Goal: Information Seeking & Learning: Learn about a topic

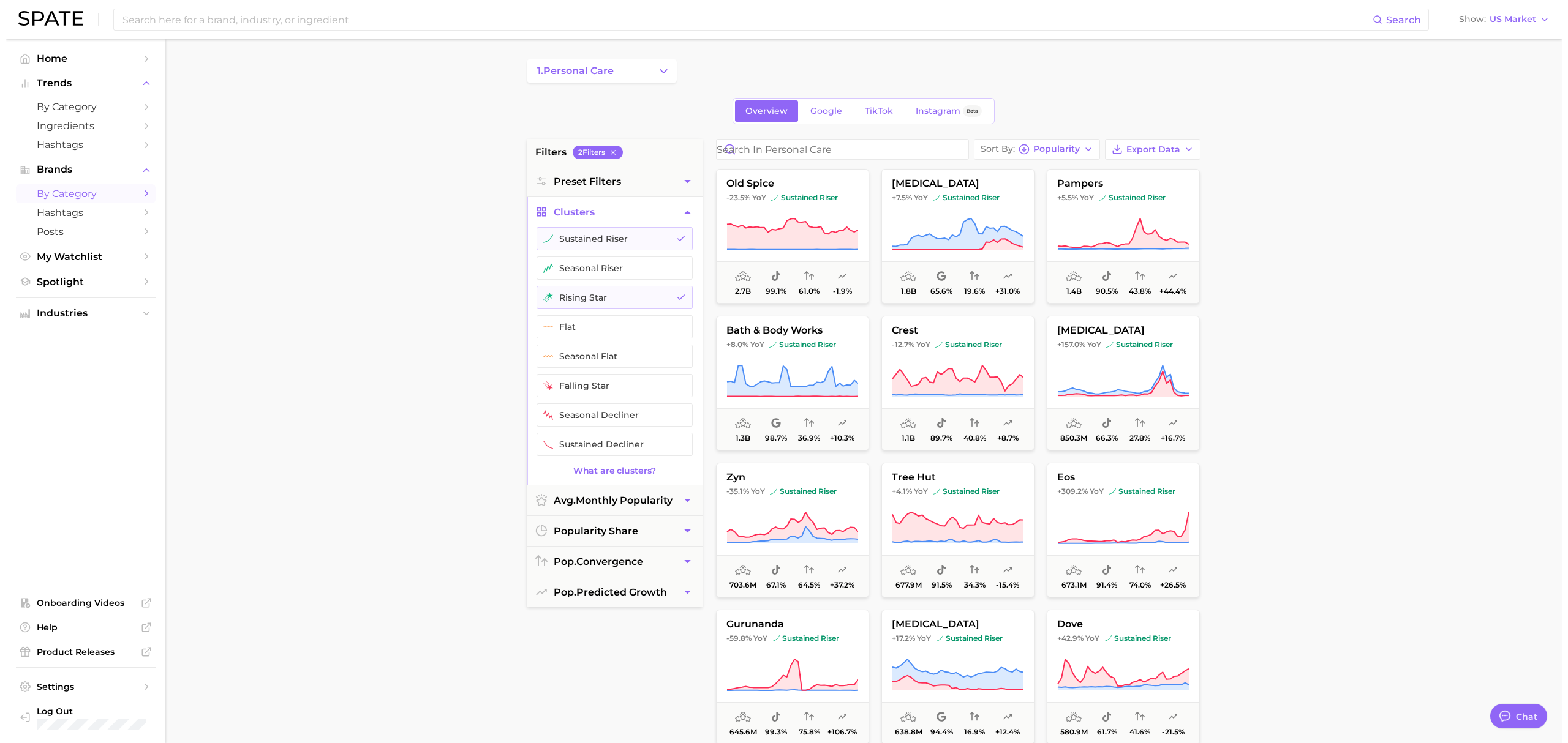
scroll to position [484, 0]
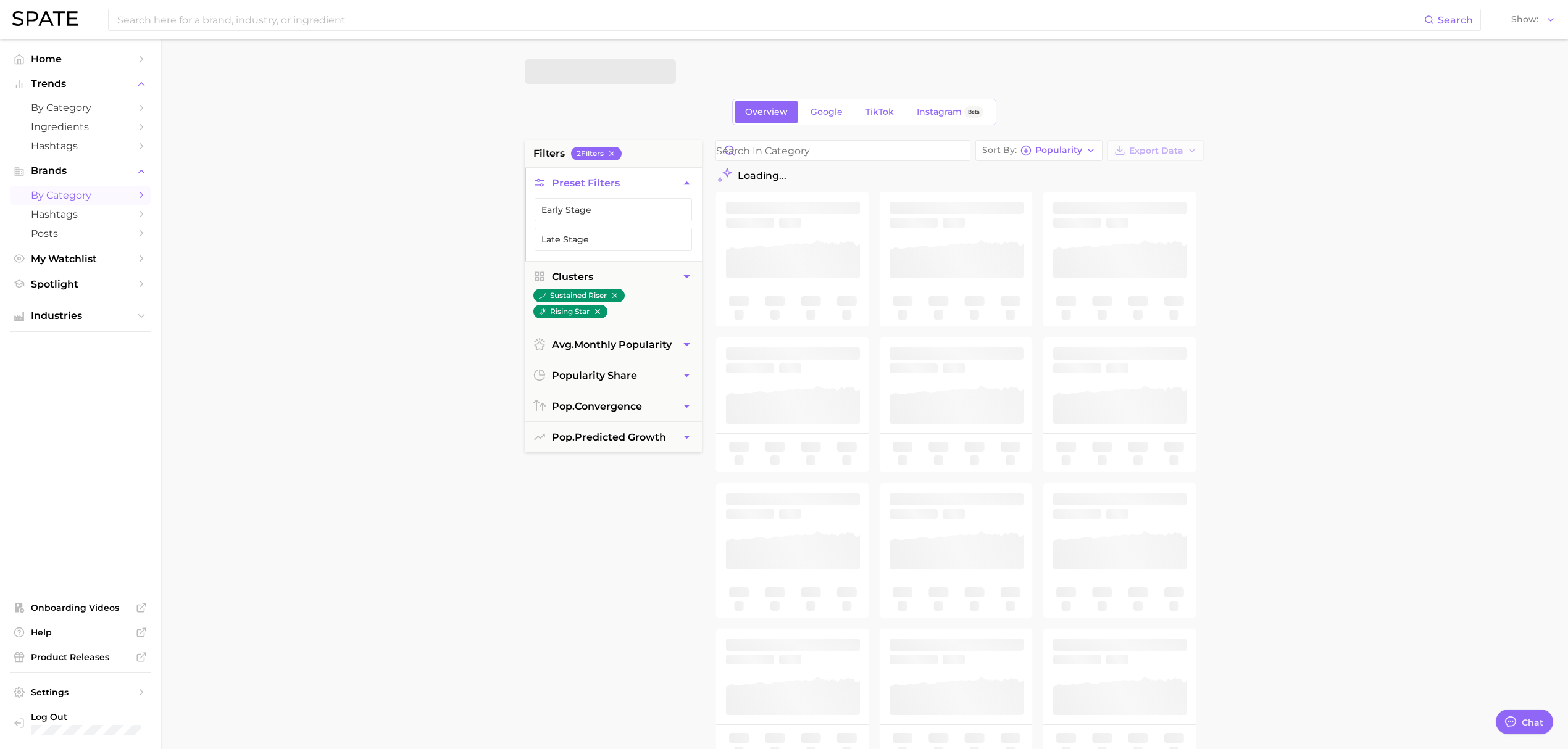
type textarea "x"
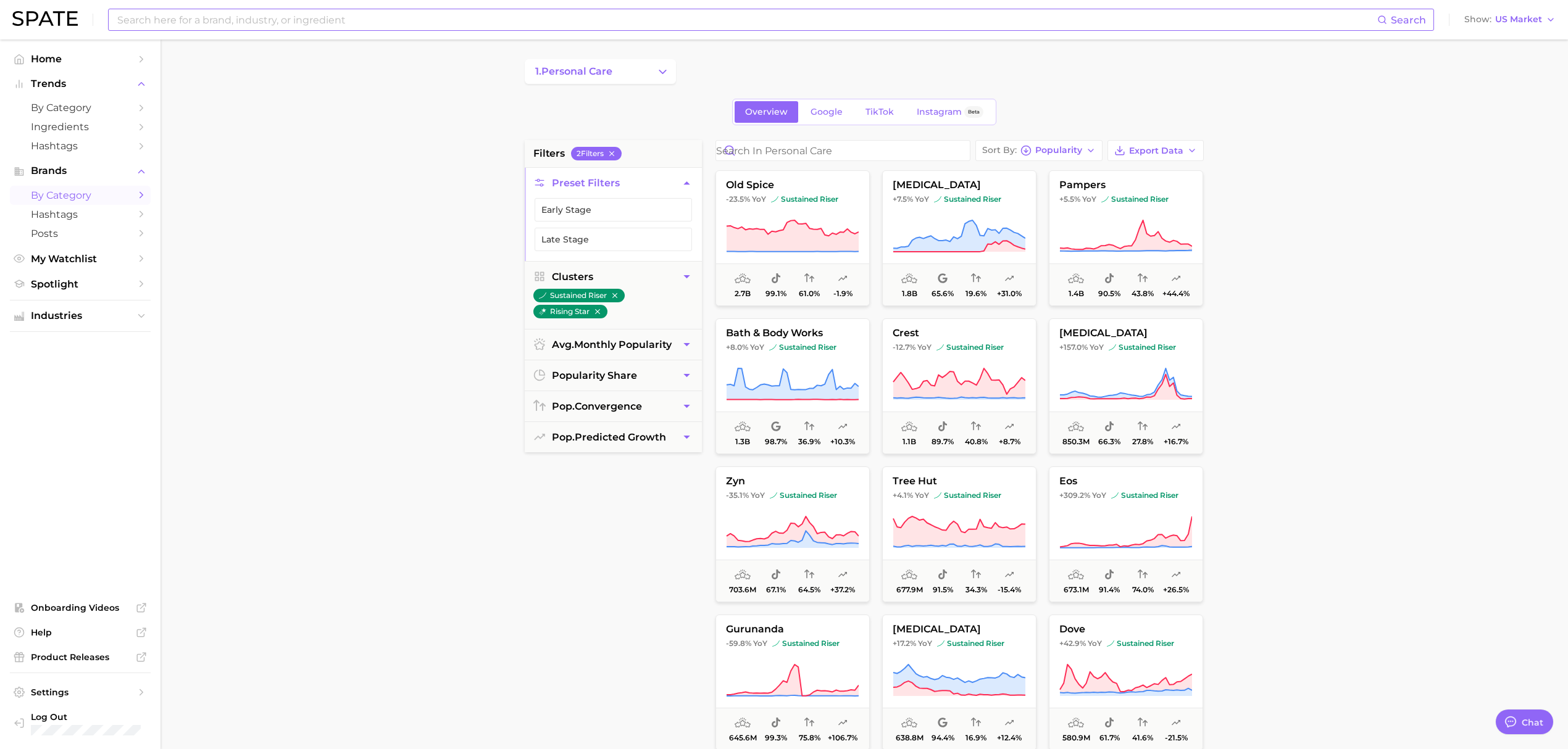
click at [285, 22] on input at bounding box center [747, 20] width 1261 height 21
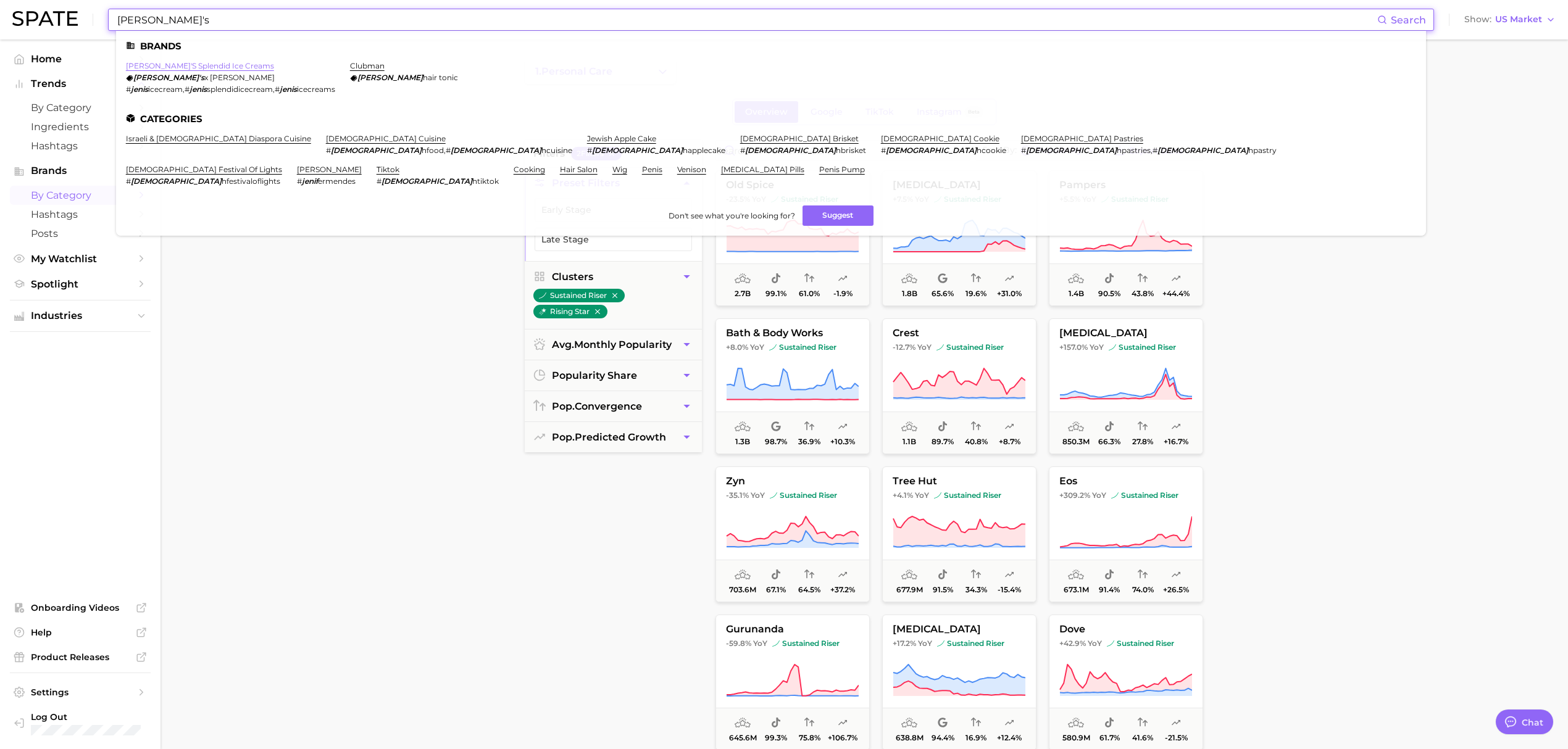
type input "[PERSON_NAME]'s"
click at [213, 63] on link "[PERSON_NAME]'s splendid ice creams" at bounding box center [200, 66] width 148 height 10
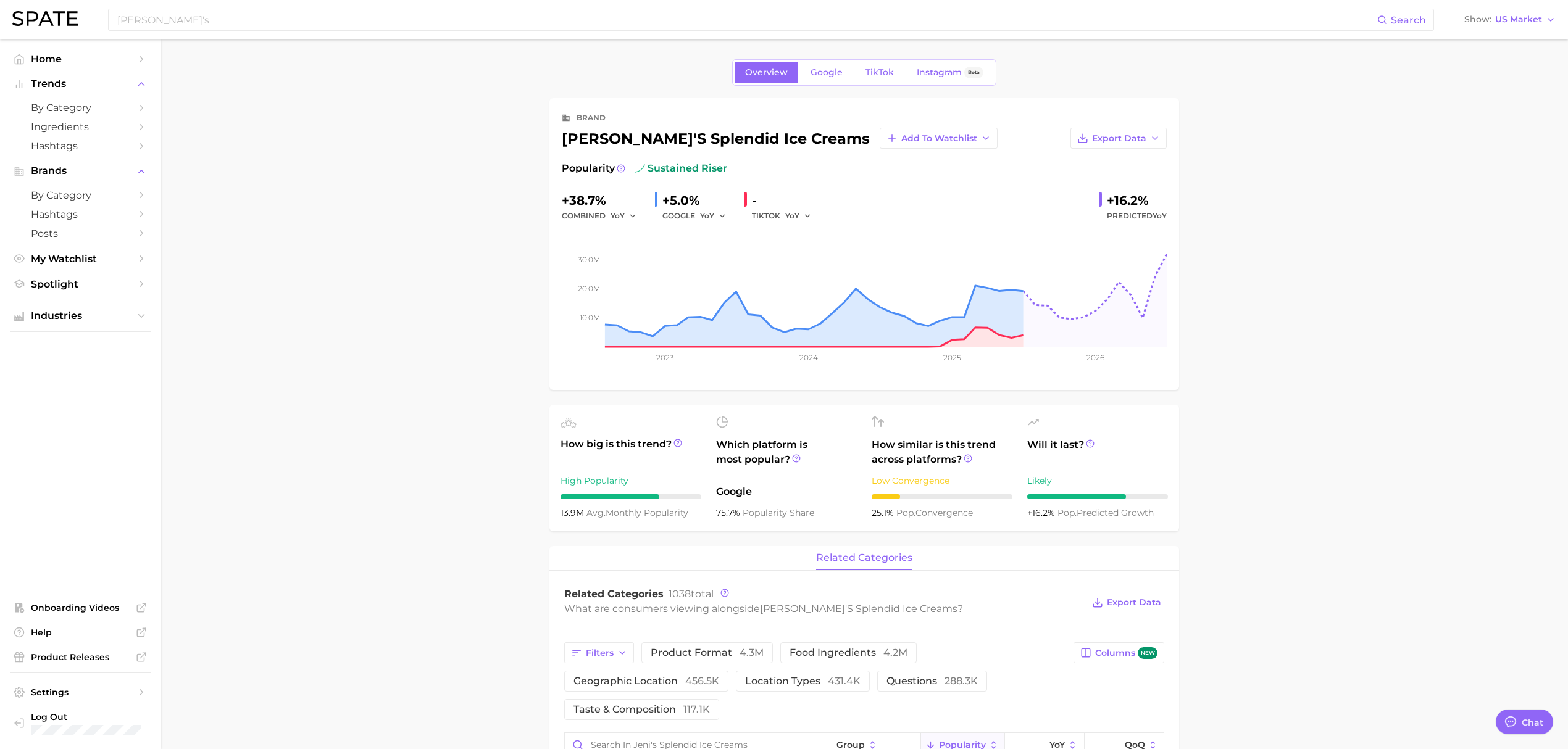
type textarea "x"
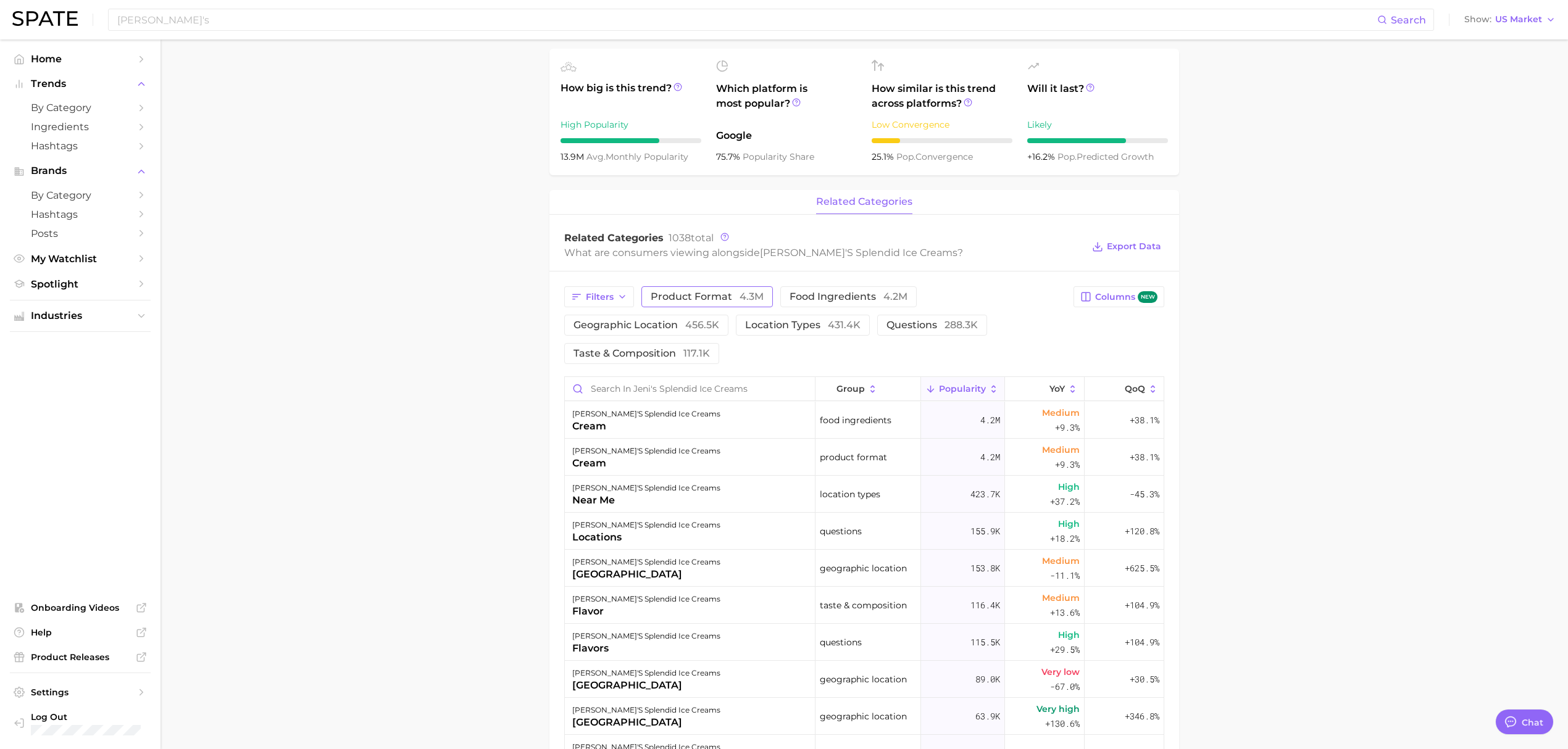
click at [714, 302] on span "product format 4.3m" at bounding box center [707, 297] width 113 height 10
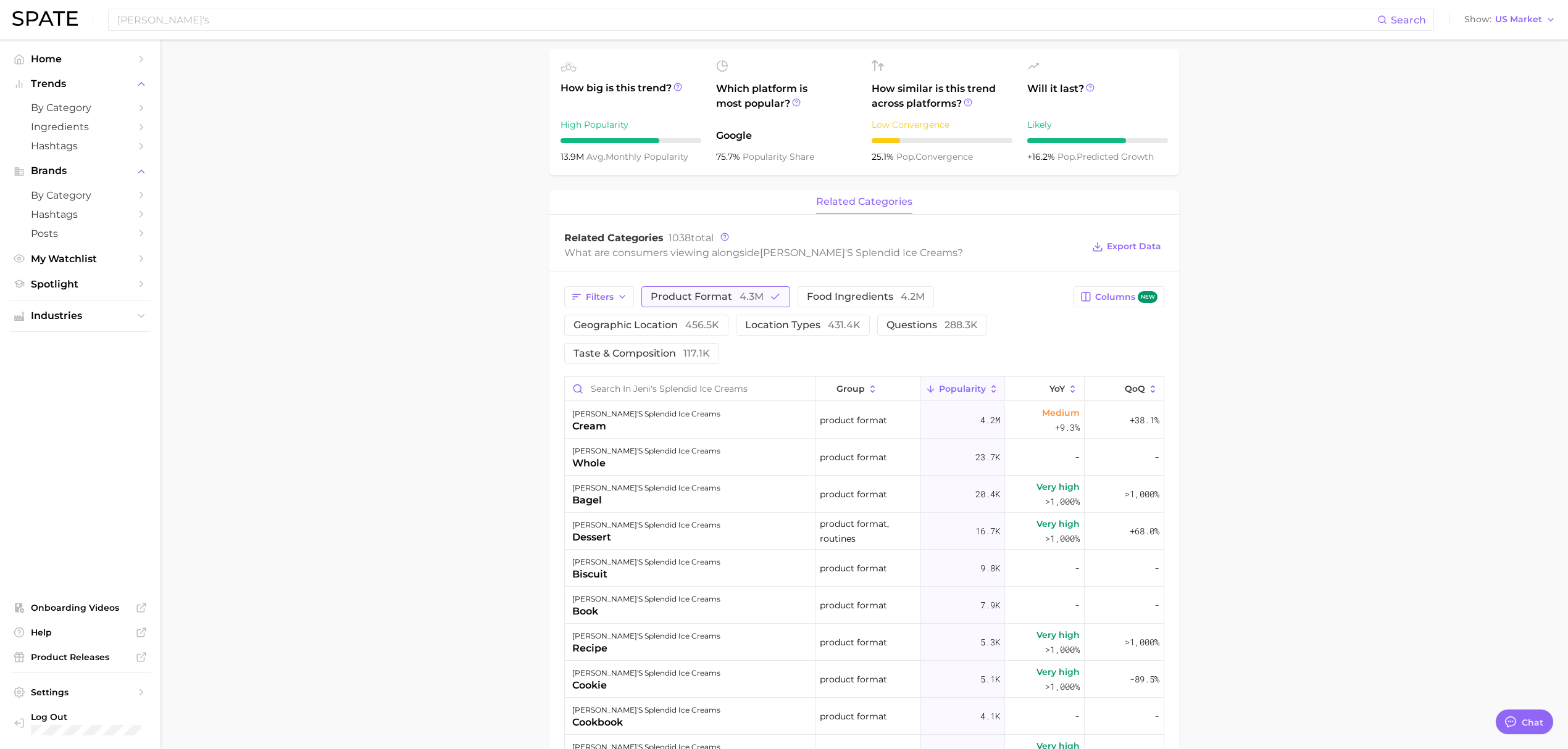
click at [754, 302] on span "4.3m" at bounding box center [752, 296] width 24 height 12
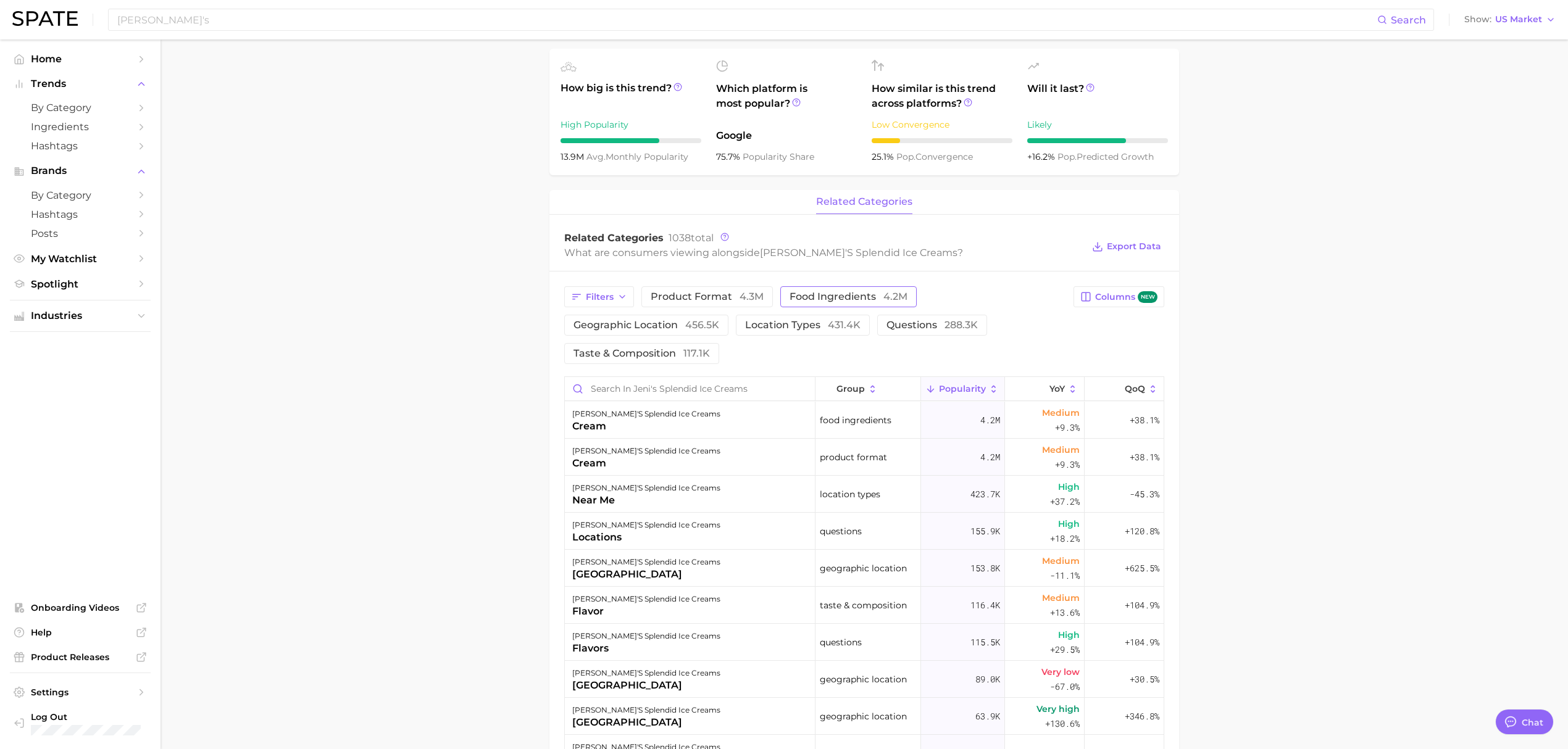
click at [827, 302] on span "food ingredients 4.2m" at bounding box center [848, 297] width 118 height 10
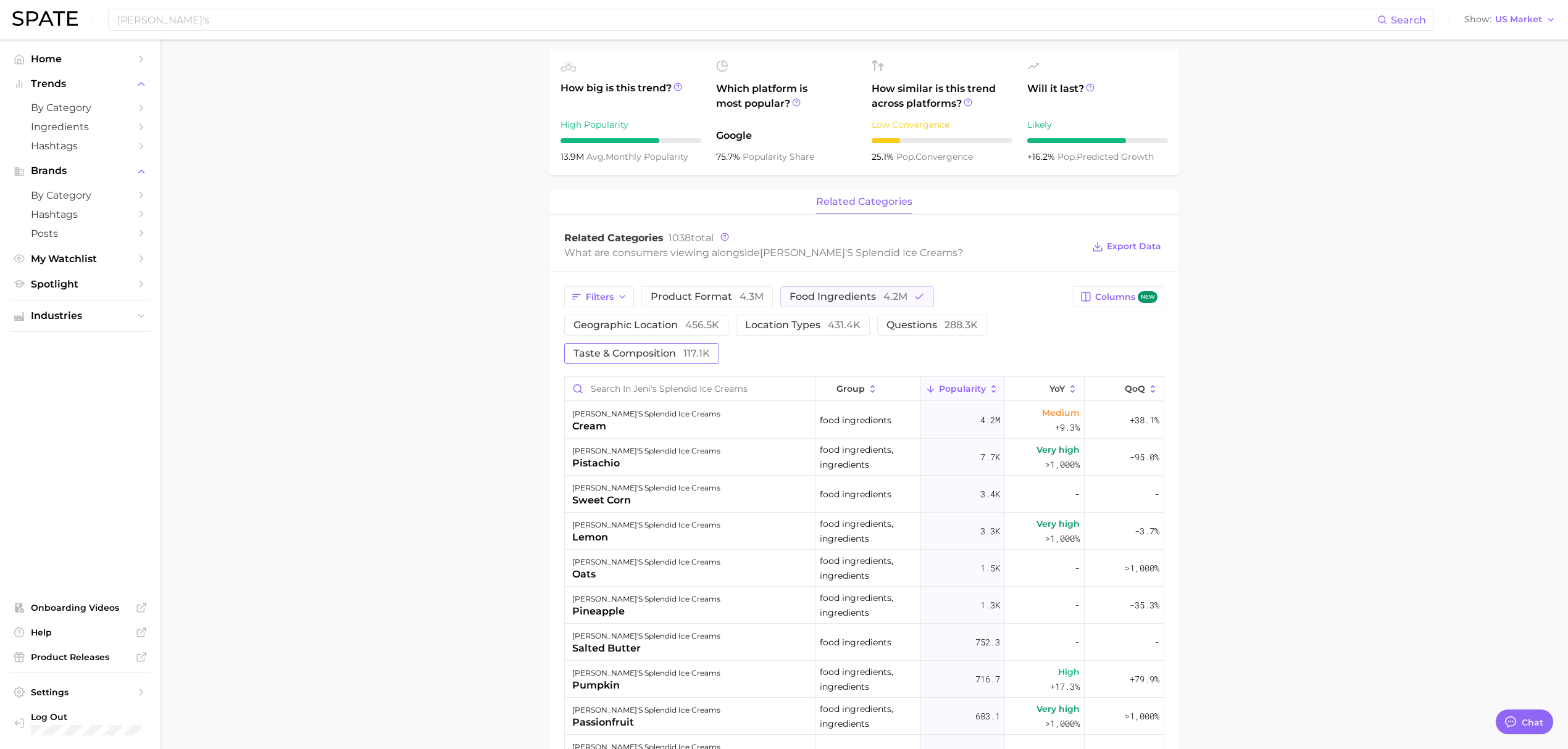
click at [667, 362] on button "taste & composition 117.1k" at bounding box center [641, 354] width 155 height 21
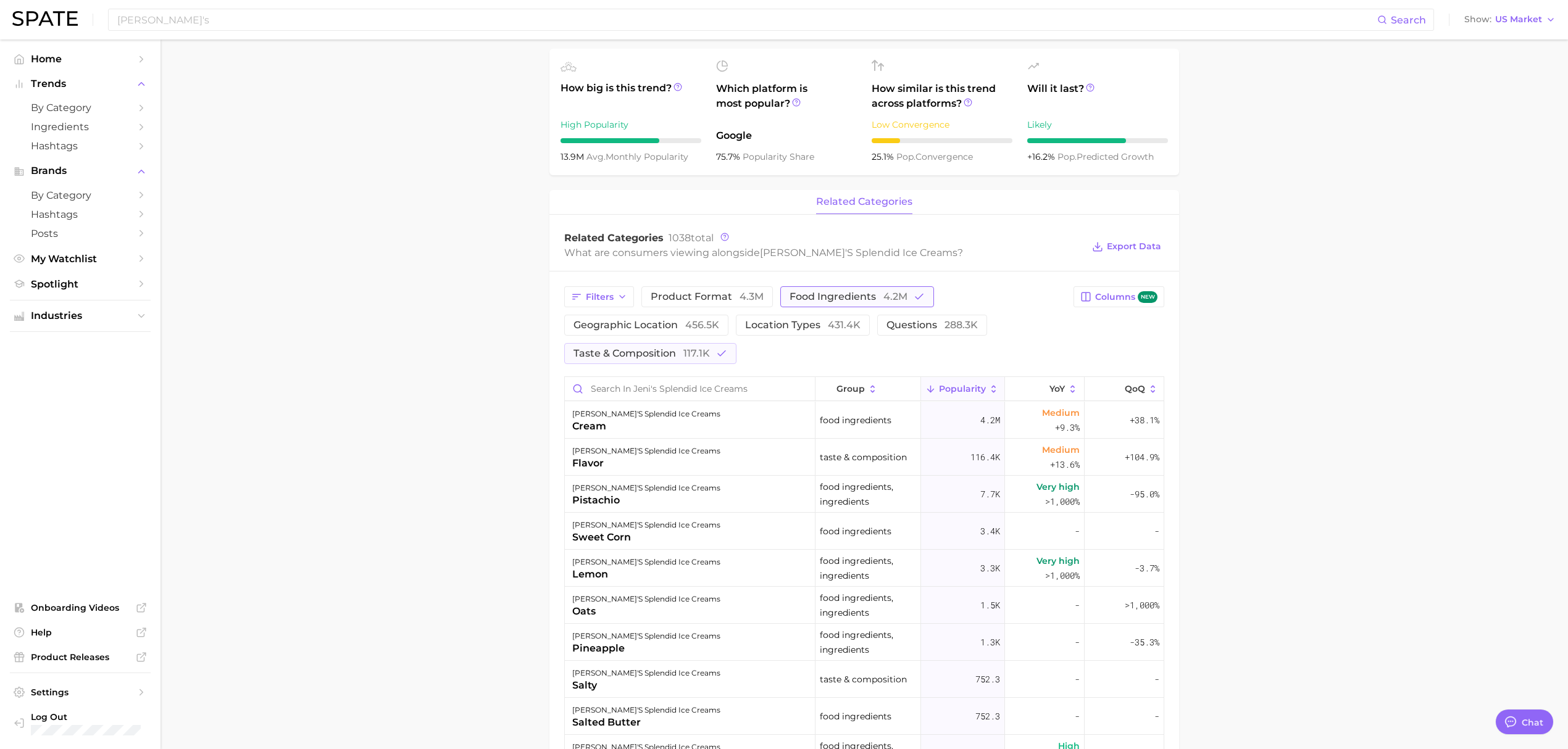
click at [839, 300] on span "food ingredients 4.2m" at bounding box center [848, 297] width 118 height 10
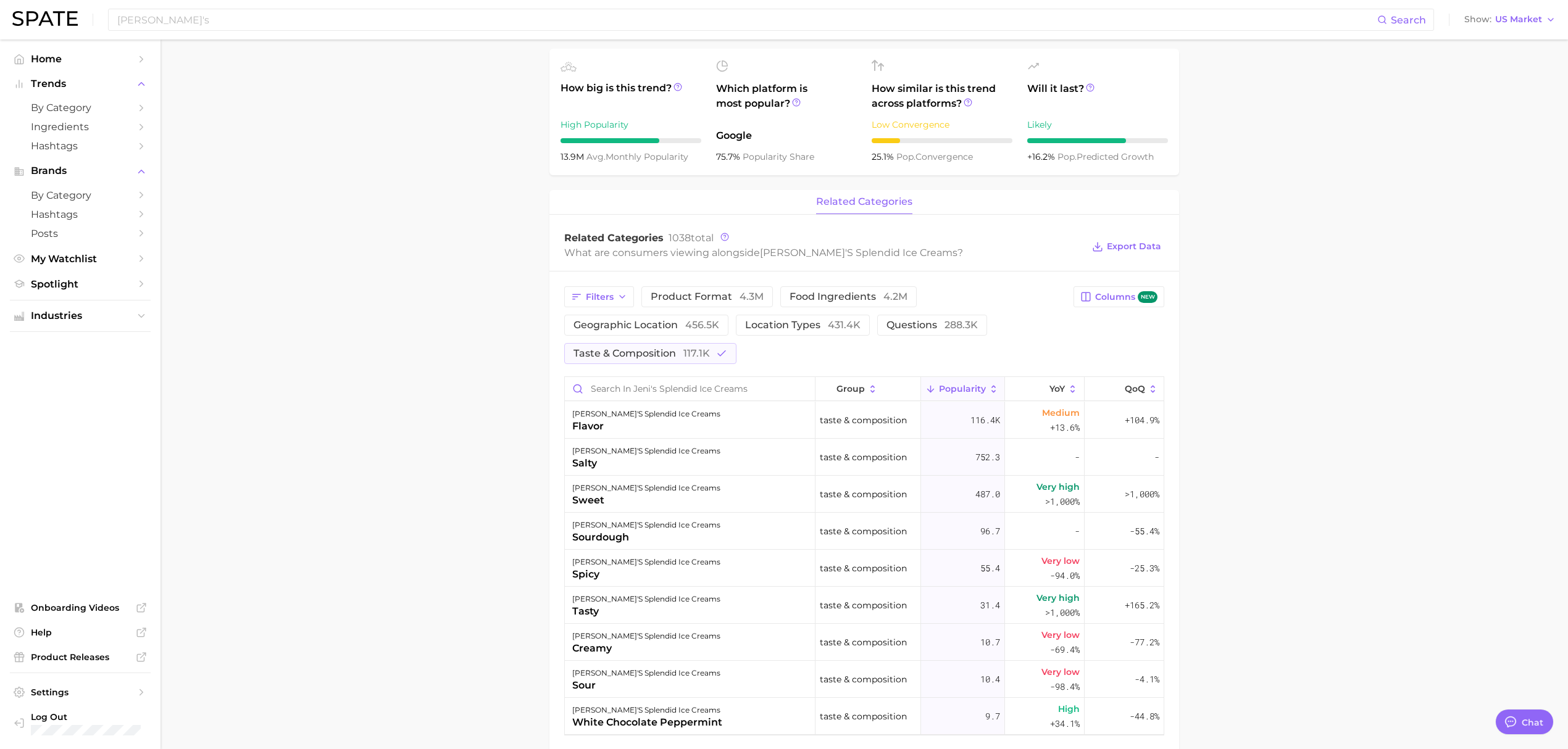
click at [871, 287] on div "Filters product format 4.3m food ingredients 4.2m geographic location 456.5k lo…" at bounding box center [864, 511] width 630 height 479
click at [871, 293] on span "food ingredients 4.2m" at bounding box center [848, 297] width 118 height 10
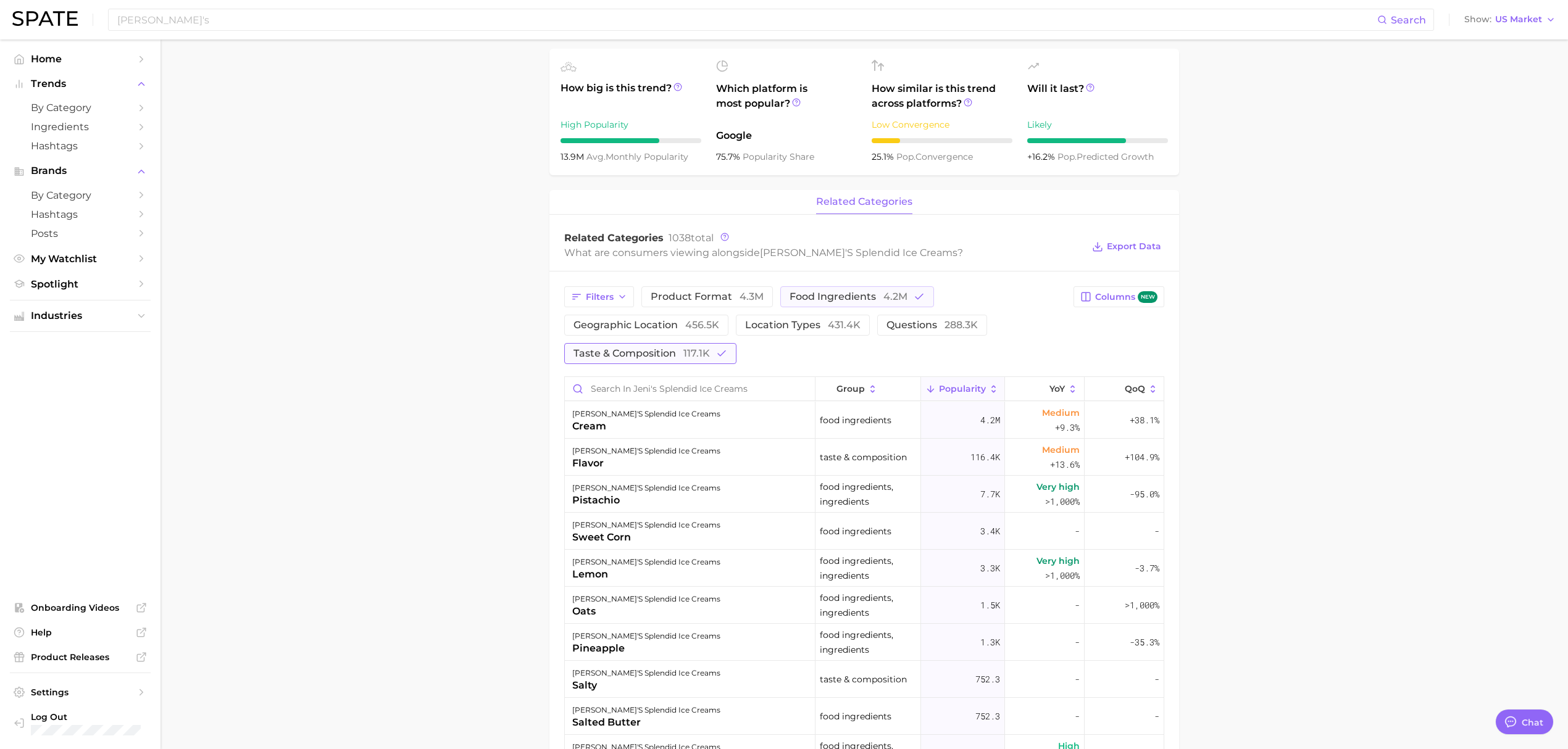
click at [713, 355] on button "taste & composition 117.1k" at bounding box center [650, 354] width 173 height 21
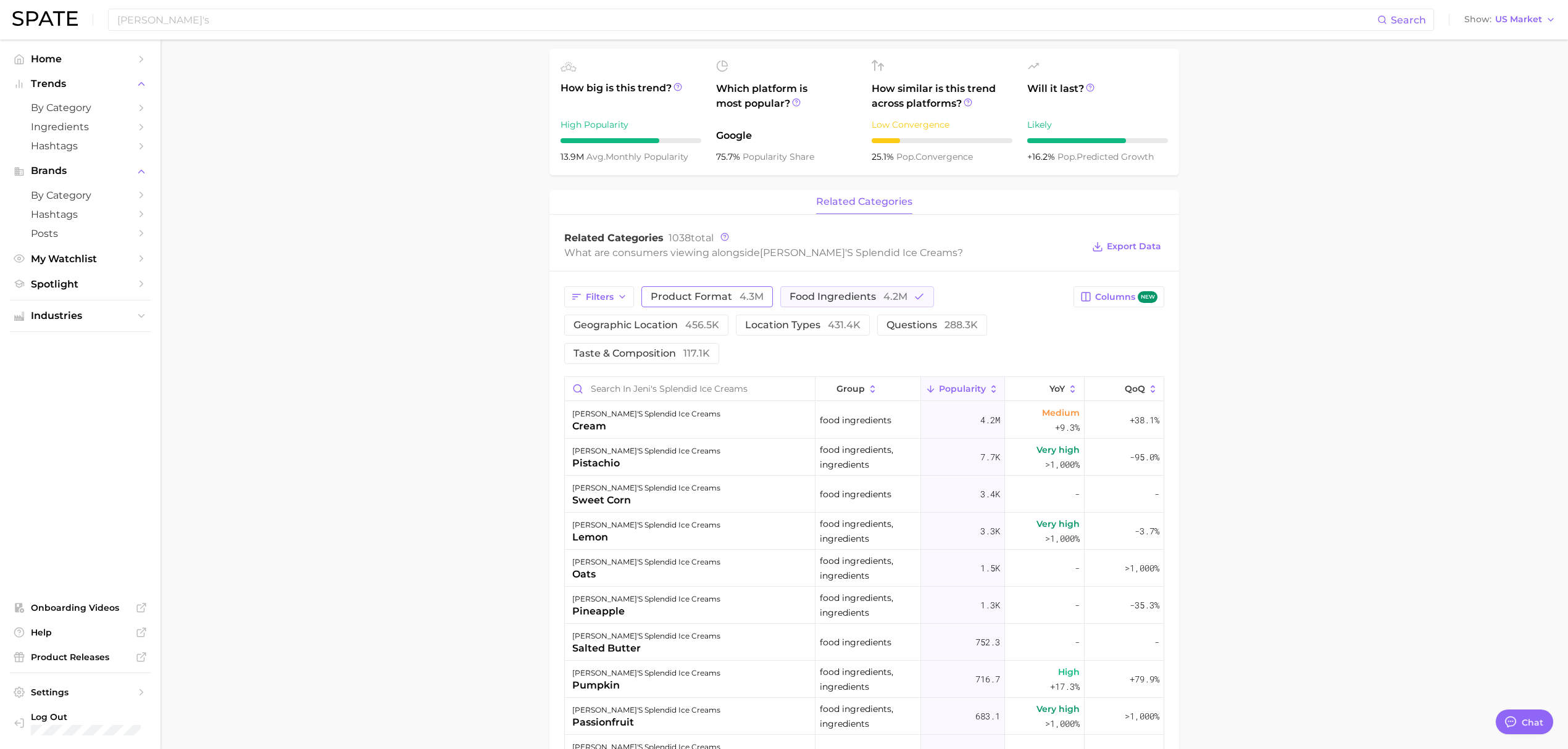
click at [715, 302] on span "product format 4.3m" at bounding box center [707, 297] width 113 height 10
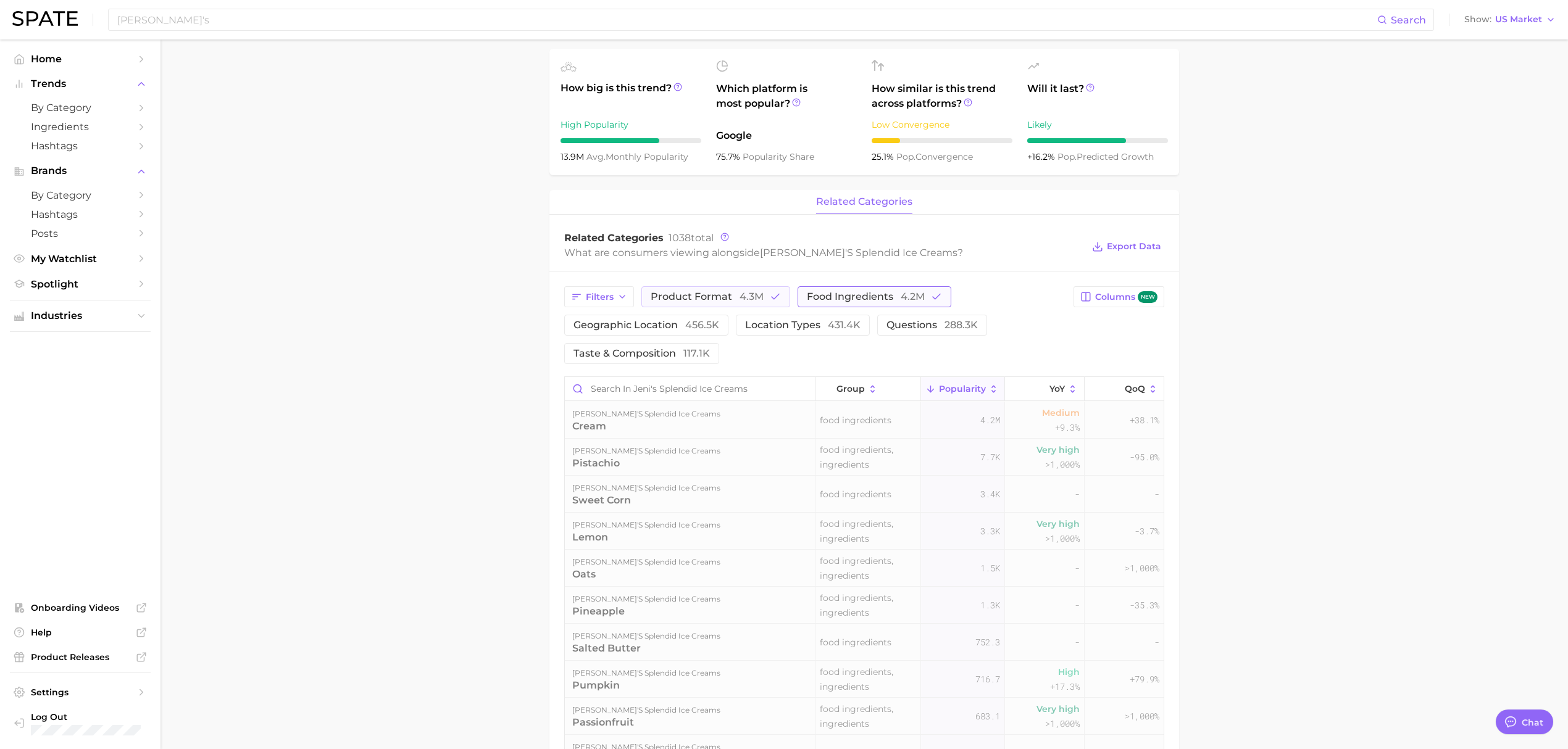
click at [847, 295] on span "food ingredients 4.2m" at bounding box center [866, 297] width 118 height 10
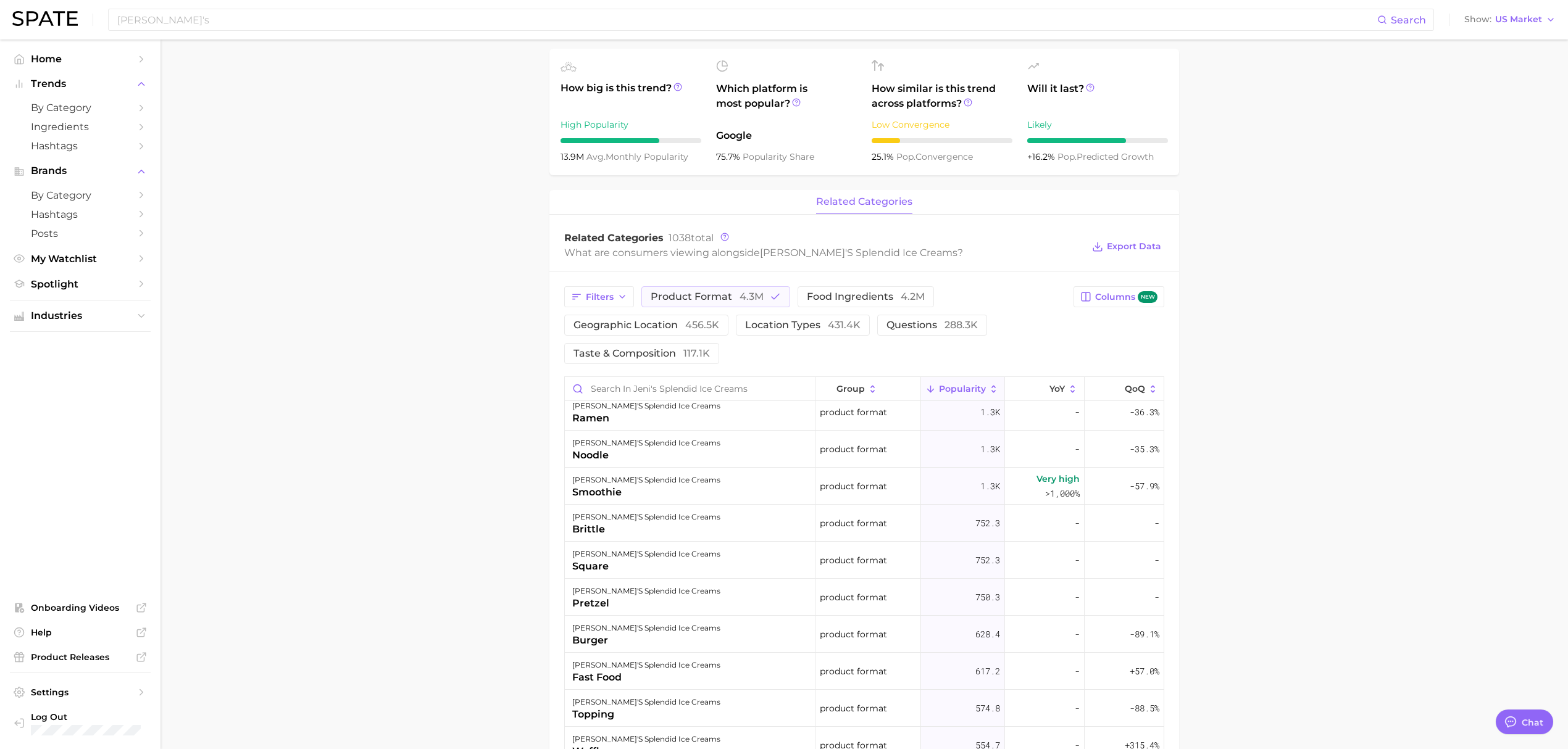
scroll to position [0, 0]
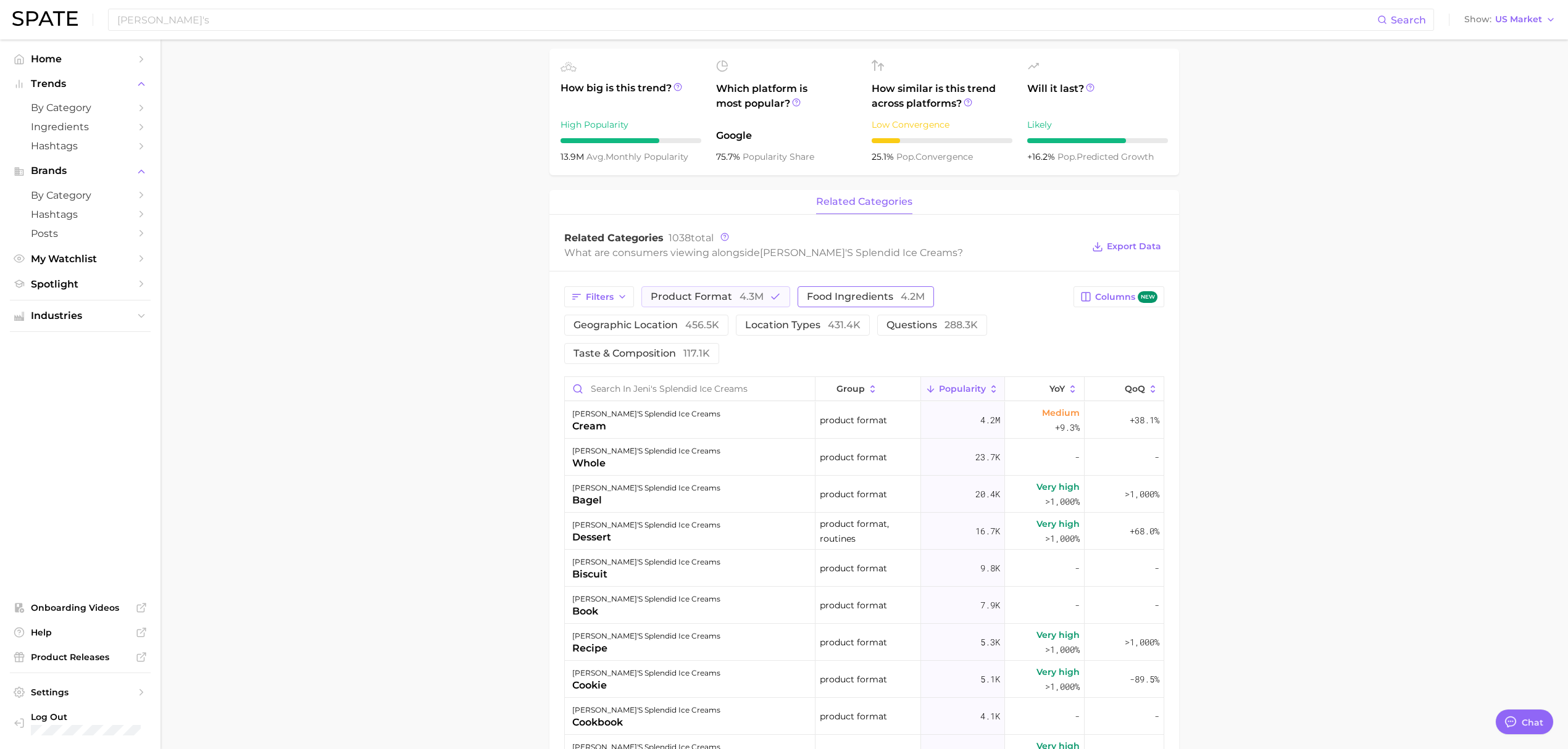
click at [852, 301] on span "food ingredients 4.2m" at bounding box center [866, 297] width 118 height 10
click at [756, 302] on span "4.3m" at bounding box center [752, 296] width 24 height 12
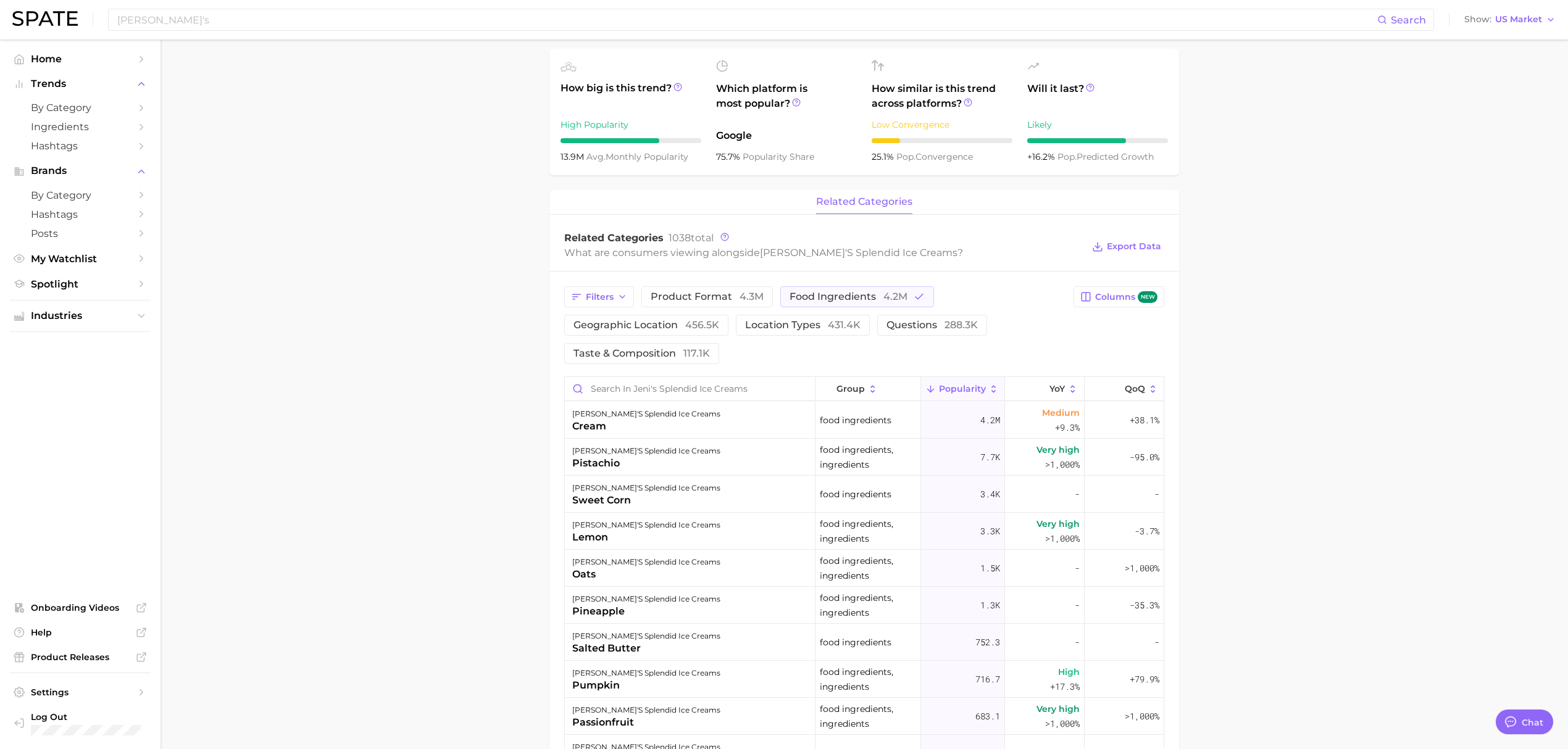
click at [1314, 317] on main "Overview Google TikTok Instagram Beta brand jeni's splendid ice creams Add to W…" at bounding box center [864, 442] width 1408 height 1518
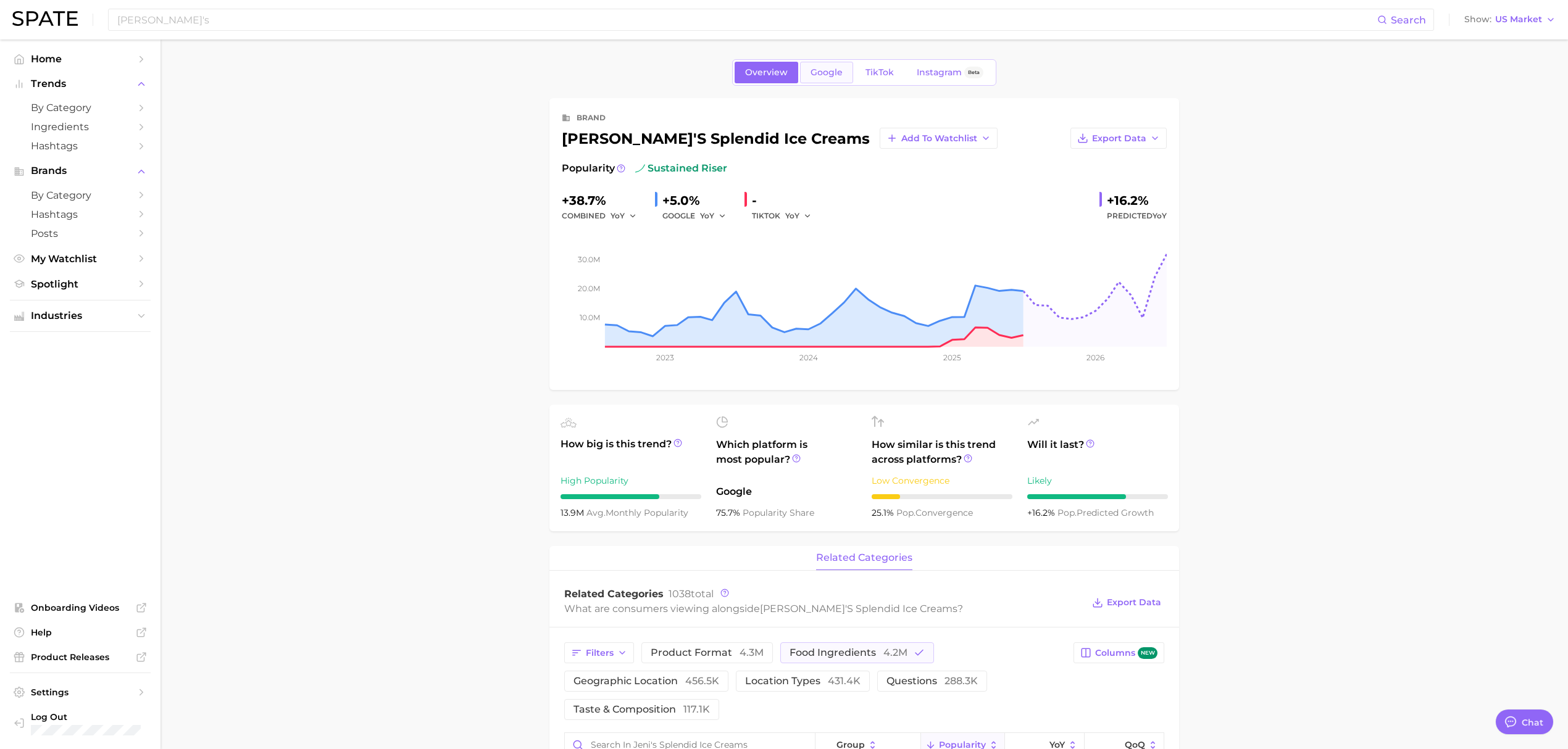
click at [832, 72] on span "Google" at bounding box center [827, 72] width 32 height 10
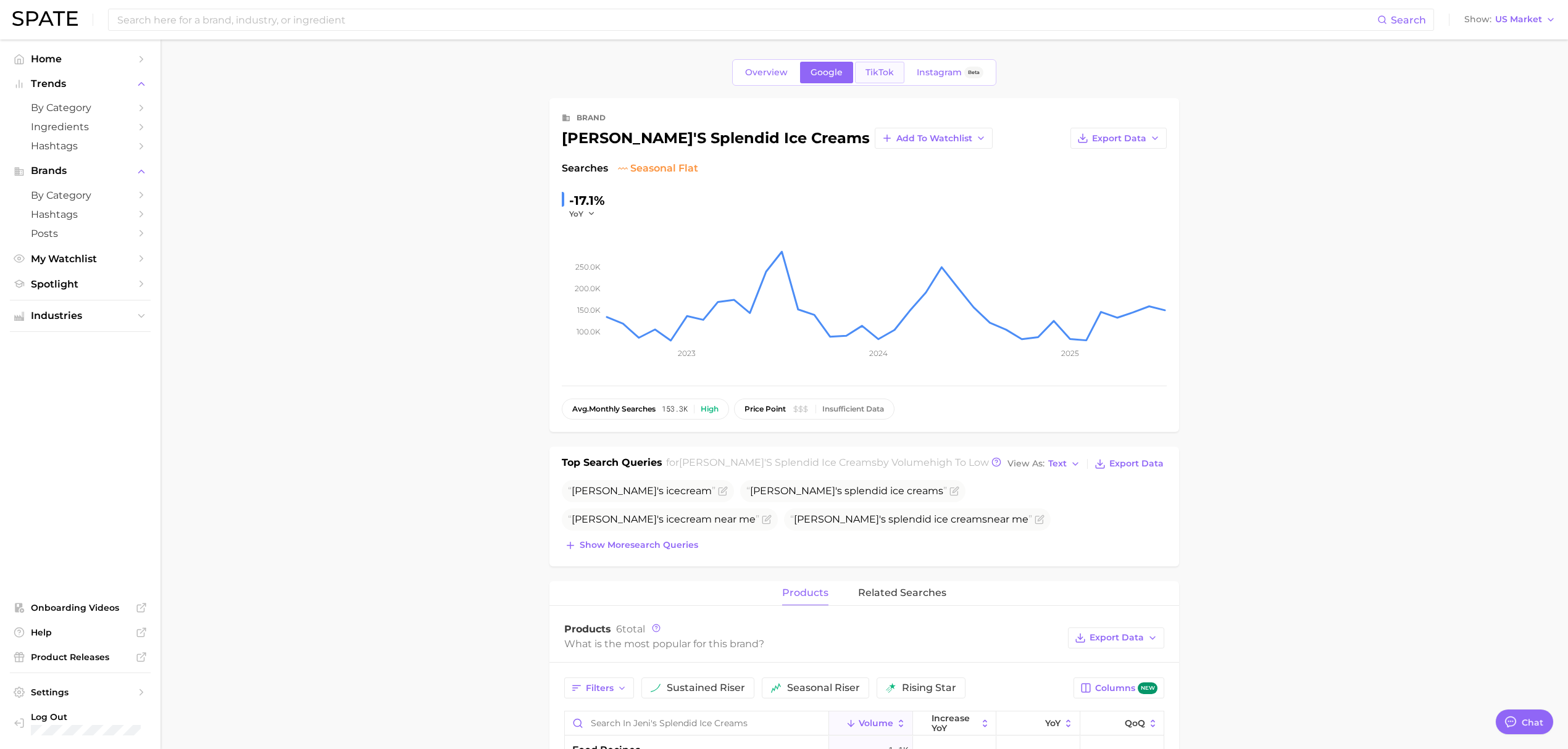
click at [873, 75] on span "TikTok" at bounding box center [879, 72] width 28 height 10
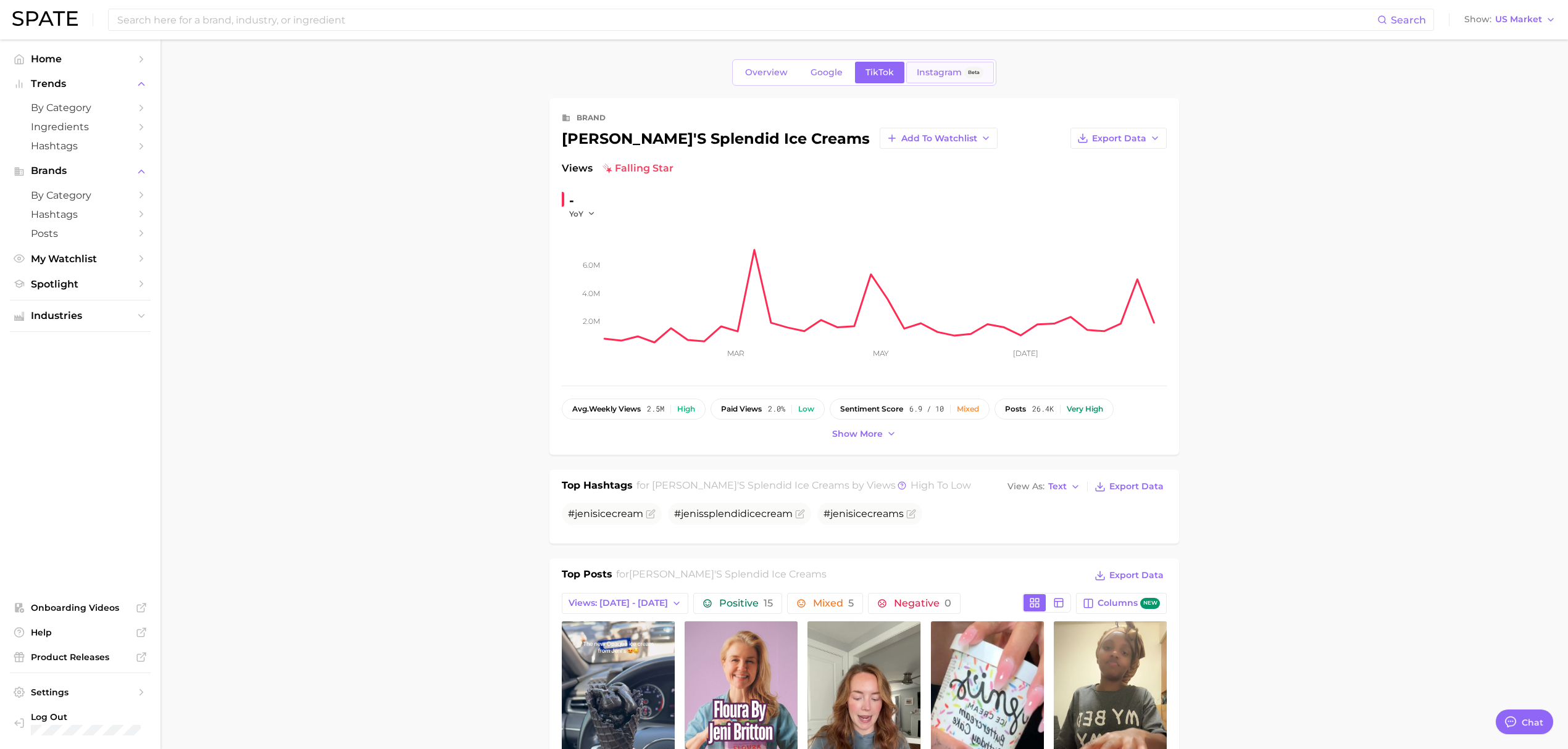
click at [937, 75] on span "Instagram" at bounding box center [940, 72] width 45 height 10
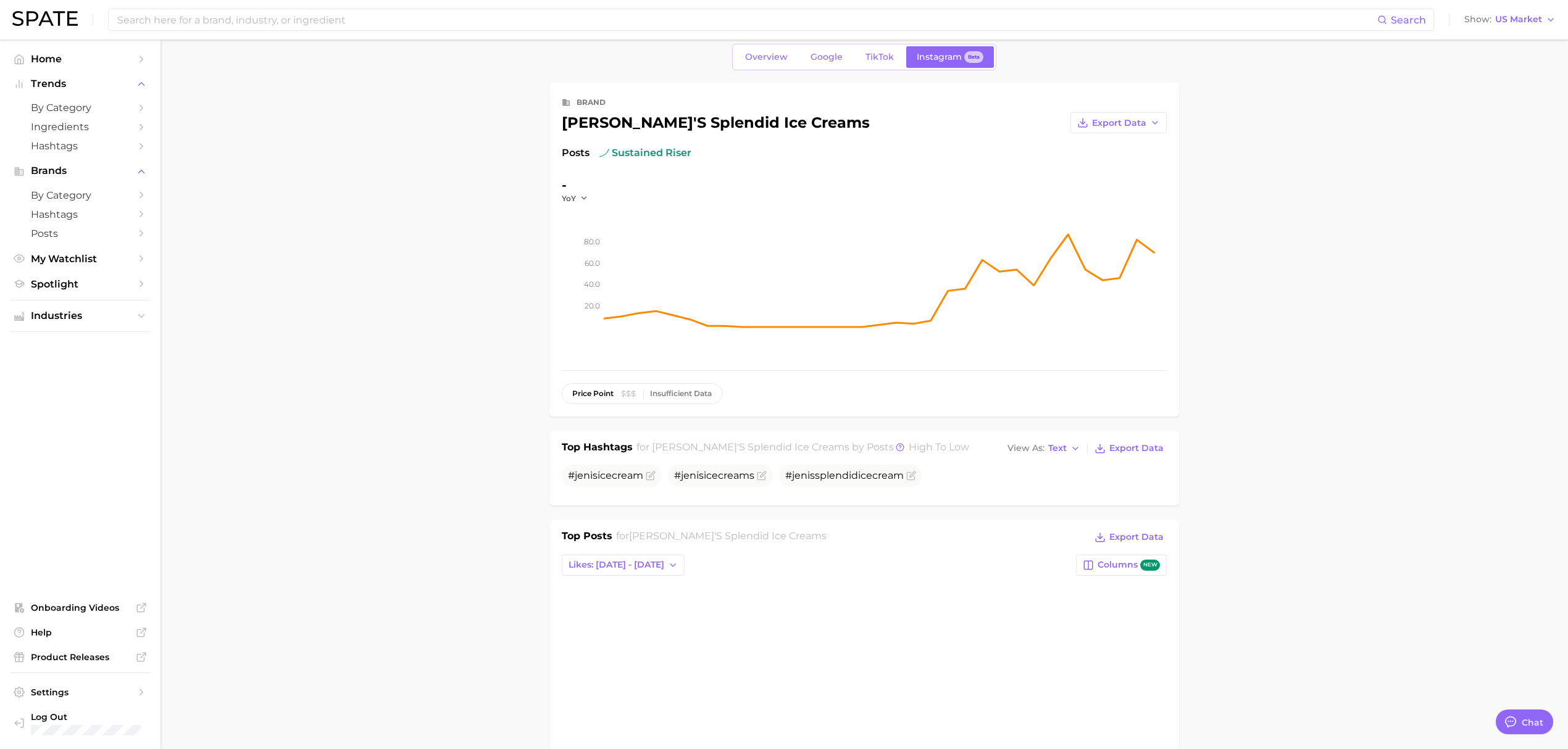
scroll to position [356, 0]
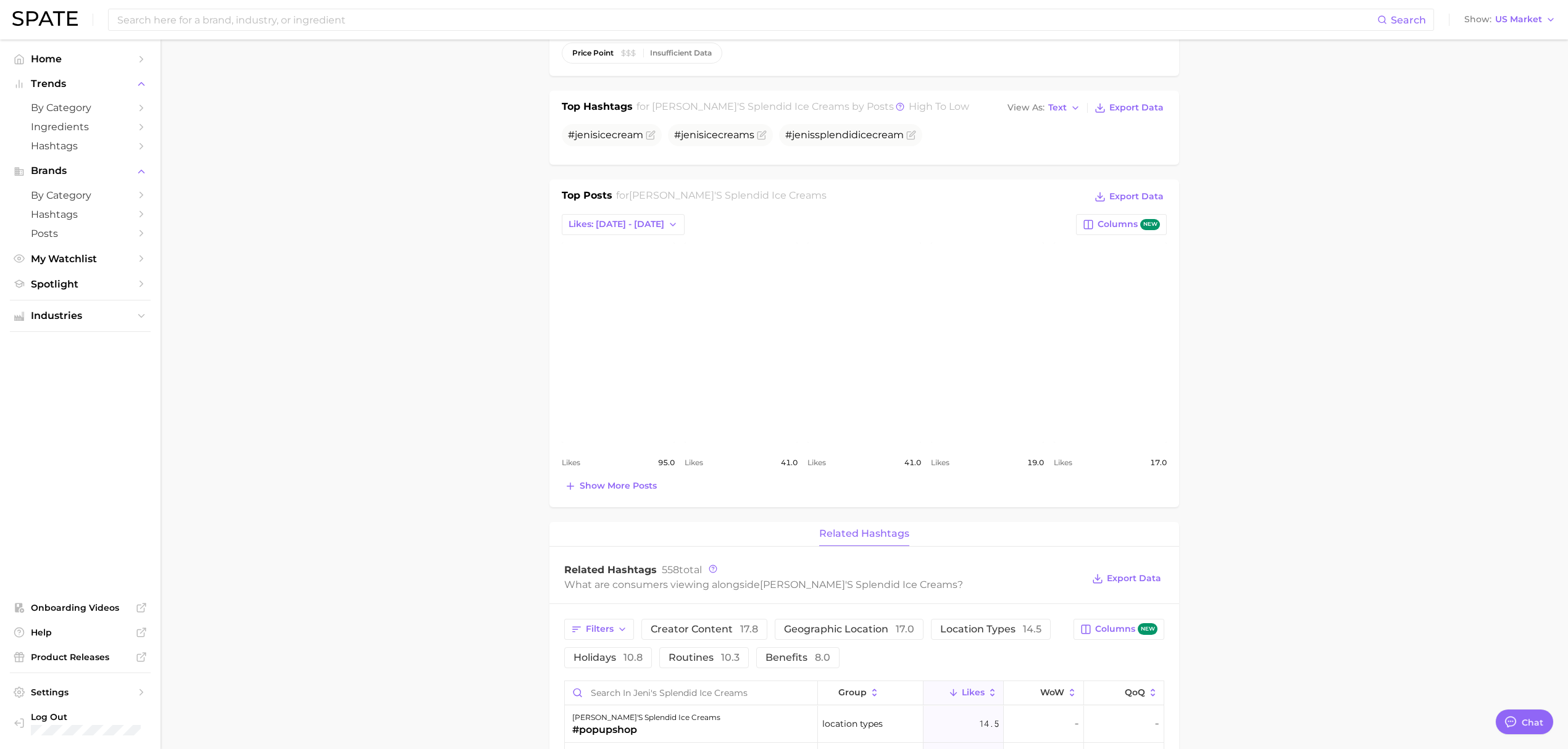
click at [1366, 410] on main "Overview Google TikTok Instagram Beta brand jeni's splendid ice creams Export D…" at bounding box center [864, 594] width 1408 height 1823
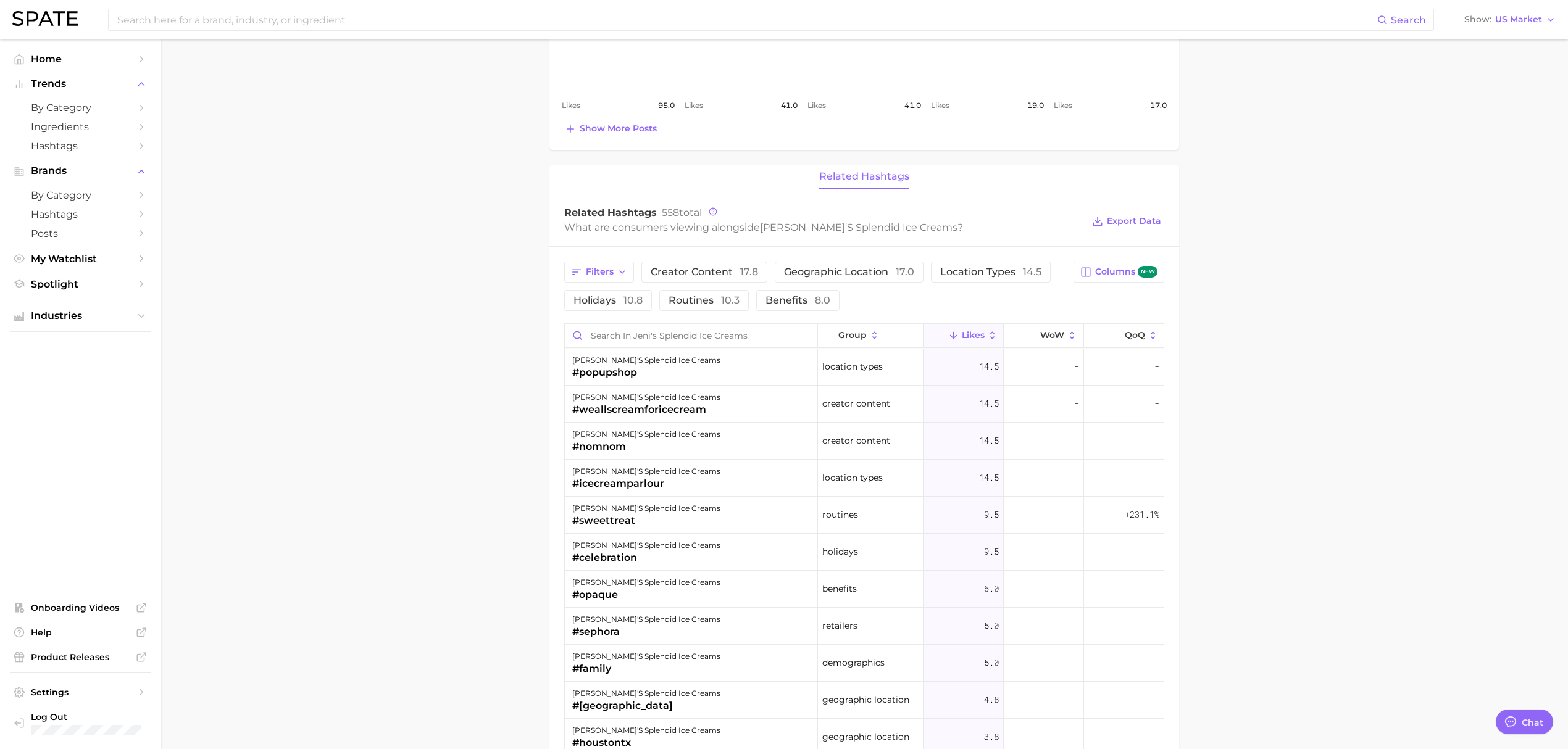
scroll to position [0, 0]
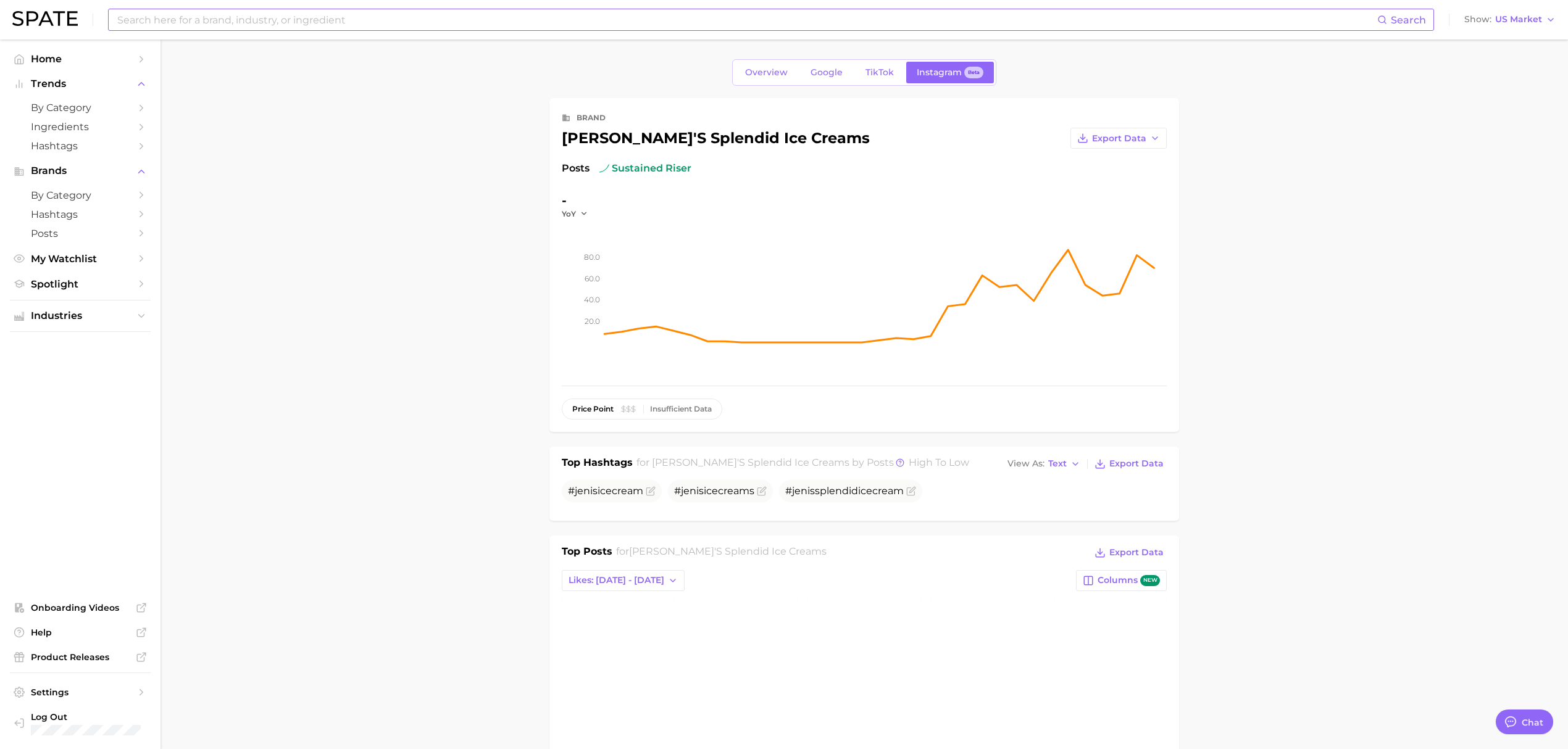
click at [321, 21] on input at bounding box center [747, 20] width 1261 height 21
click at [1387, 23] on icon at bounding box center [1383, 19] width 10 height 10
click at [237, 18] on input "premium ice cream" at bounding box center [747, 20] width 1261 height 21
drag, startPoint x: 232, startPoint y: 16, endPoint x: 0, endPoint y: 28, distance: 232.3
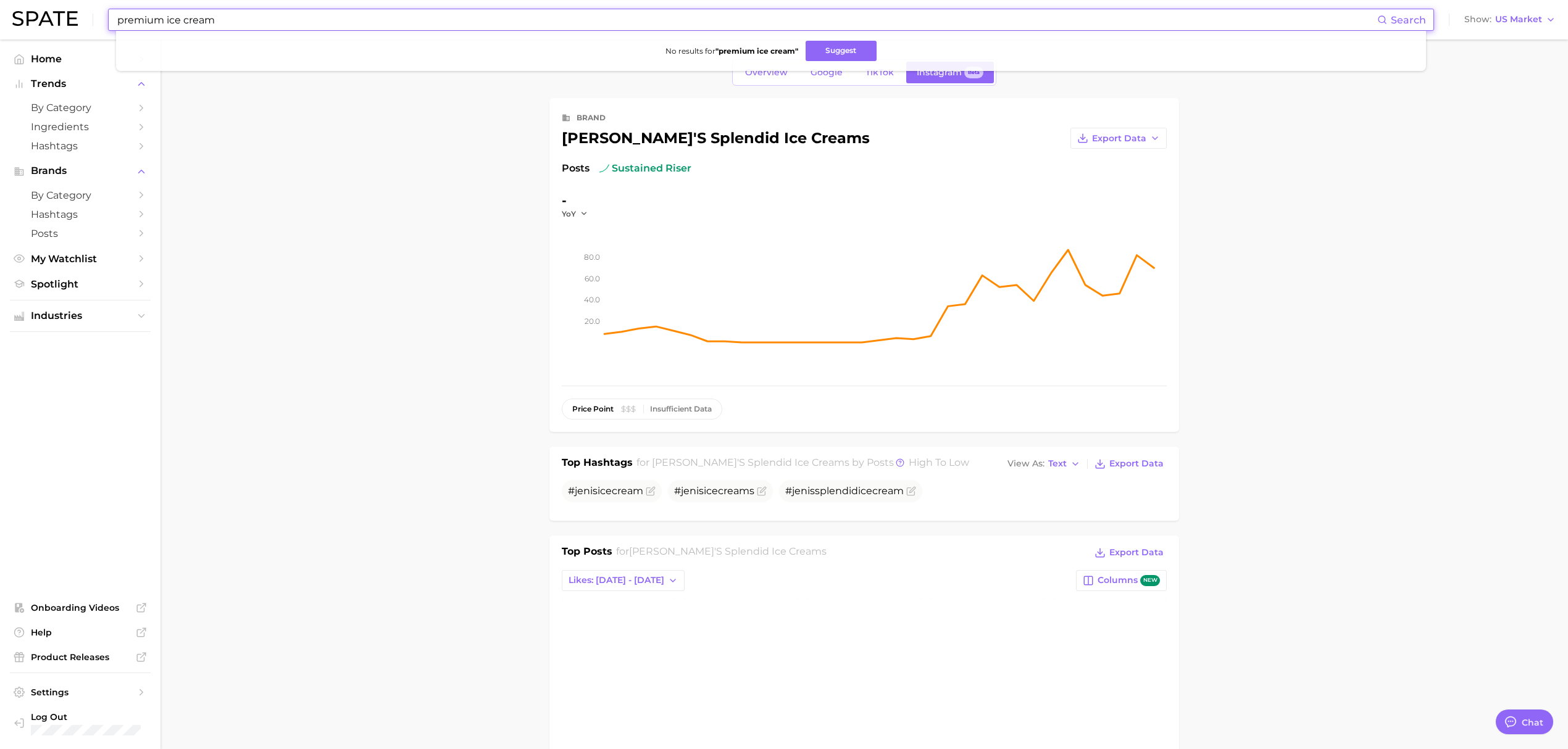
click at [0, 28] on header "premium ice cream Search No results for " premium ice cream " Suggest Show US M…" at bounding box center [784, 19] width 1568 height 39
type input "i"
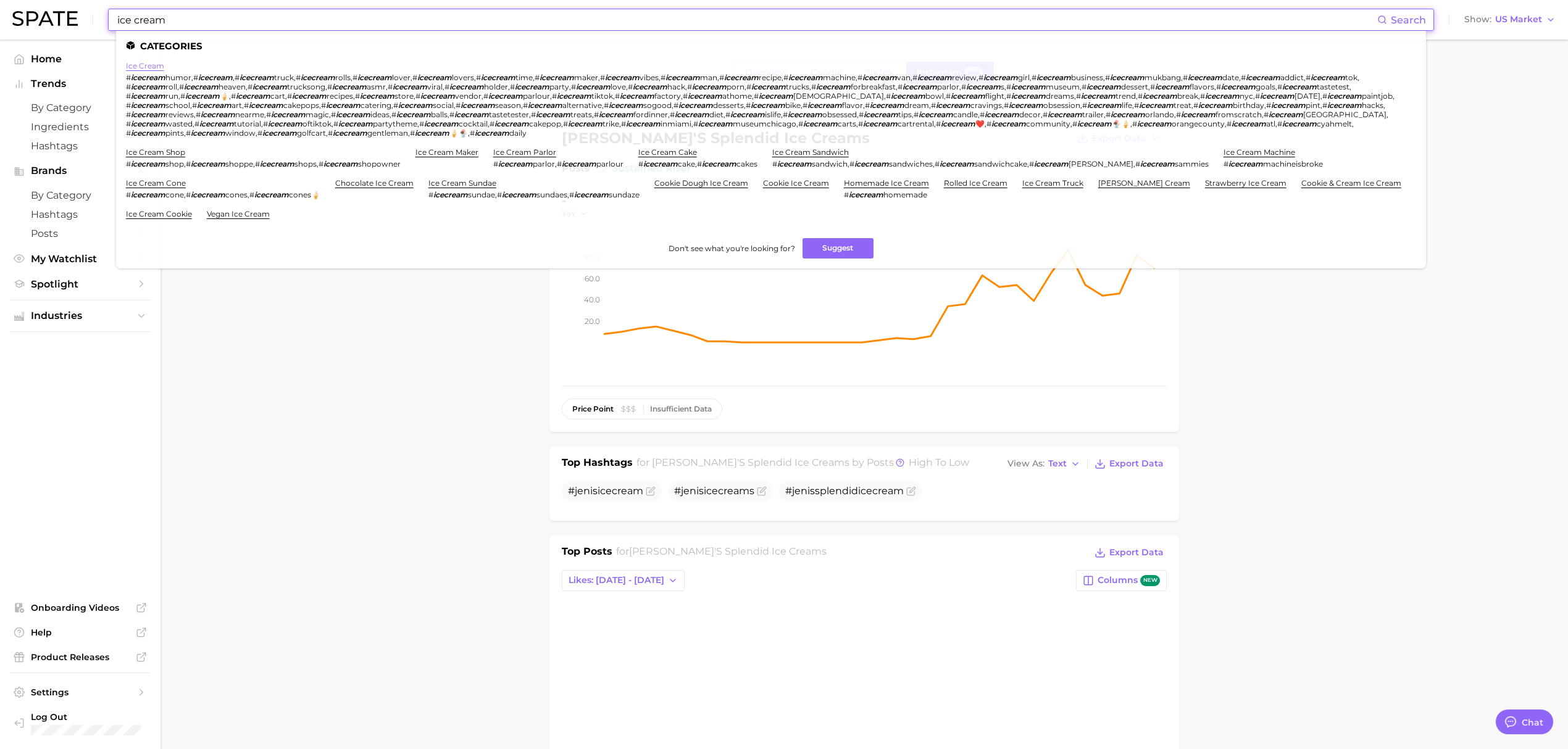
type input "ice cream"
click at [138, 66] on link "ice cream" at bounding box center [145, 66] width 39 height 10
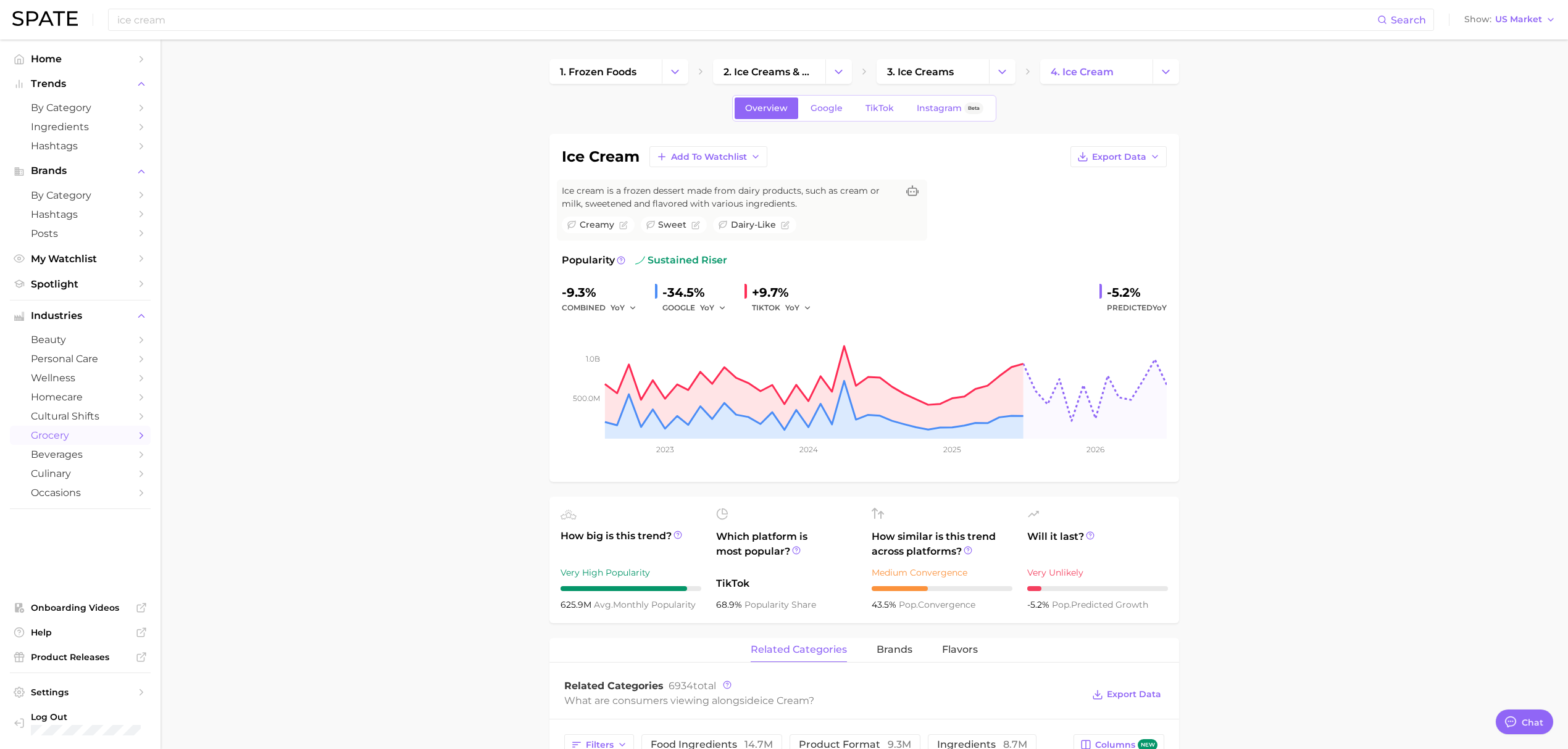
scroll to position [356, 0]
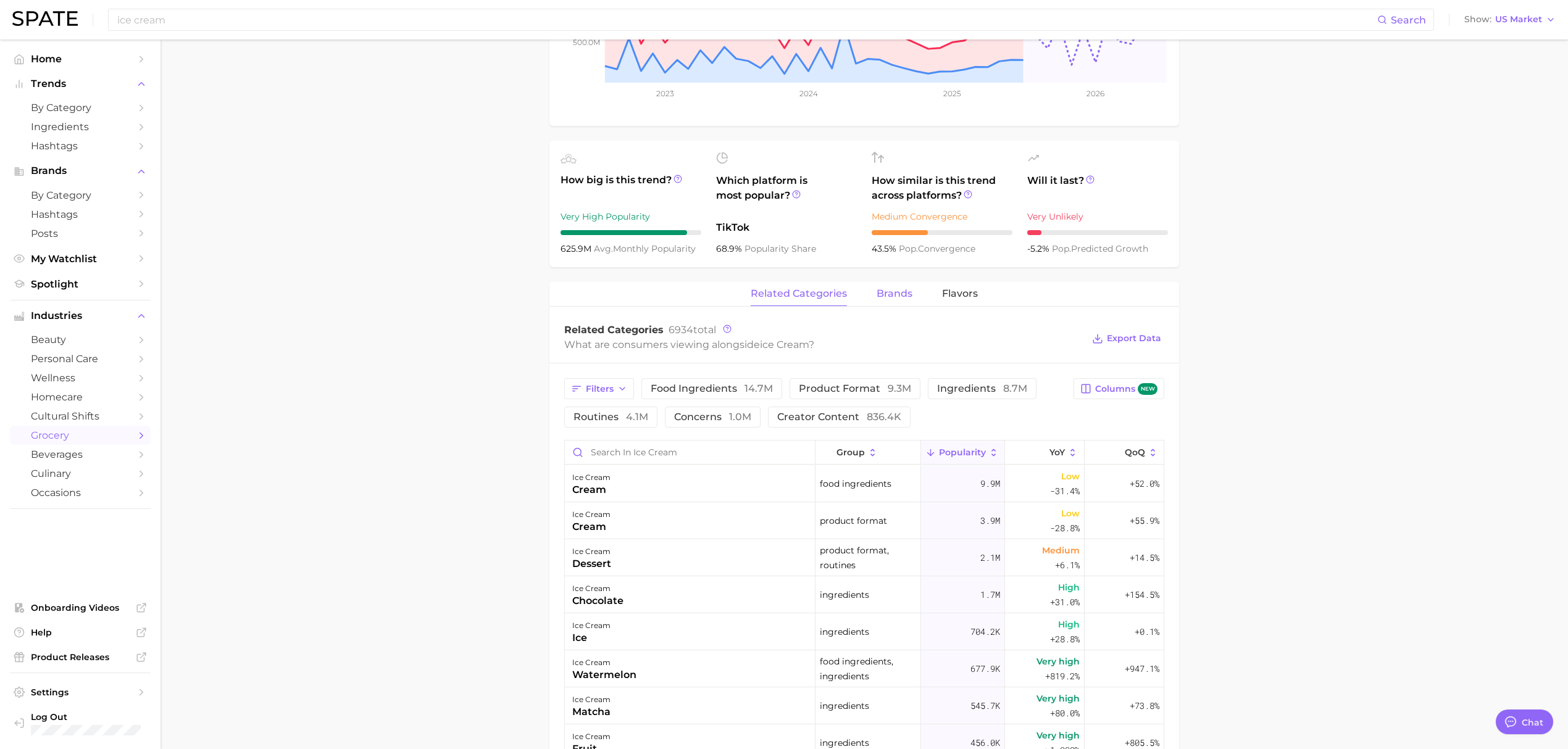
click at [894, 299] on span "brands" at bounding box center [895, 294] width 36 height 11
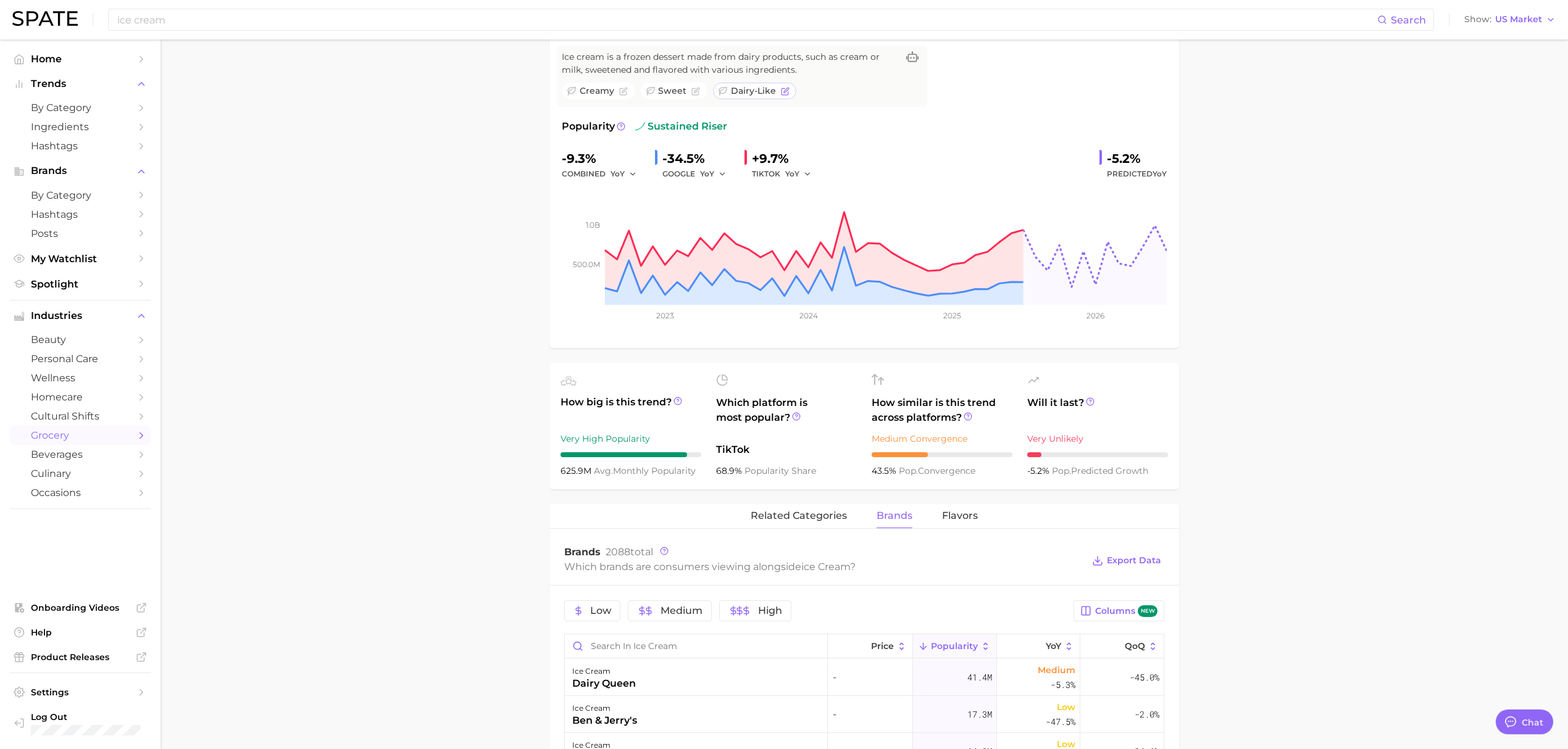
scroll to position [0, 0]
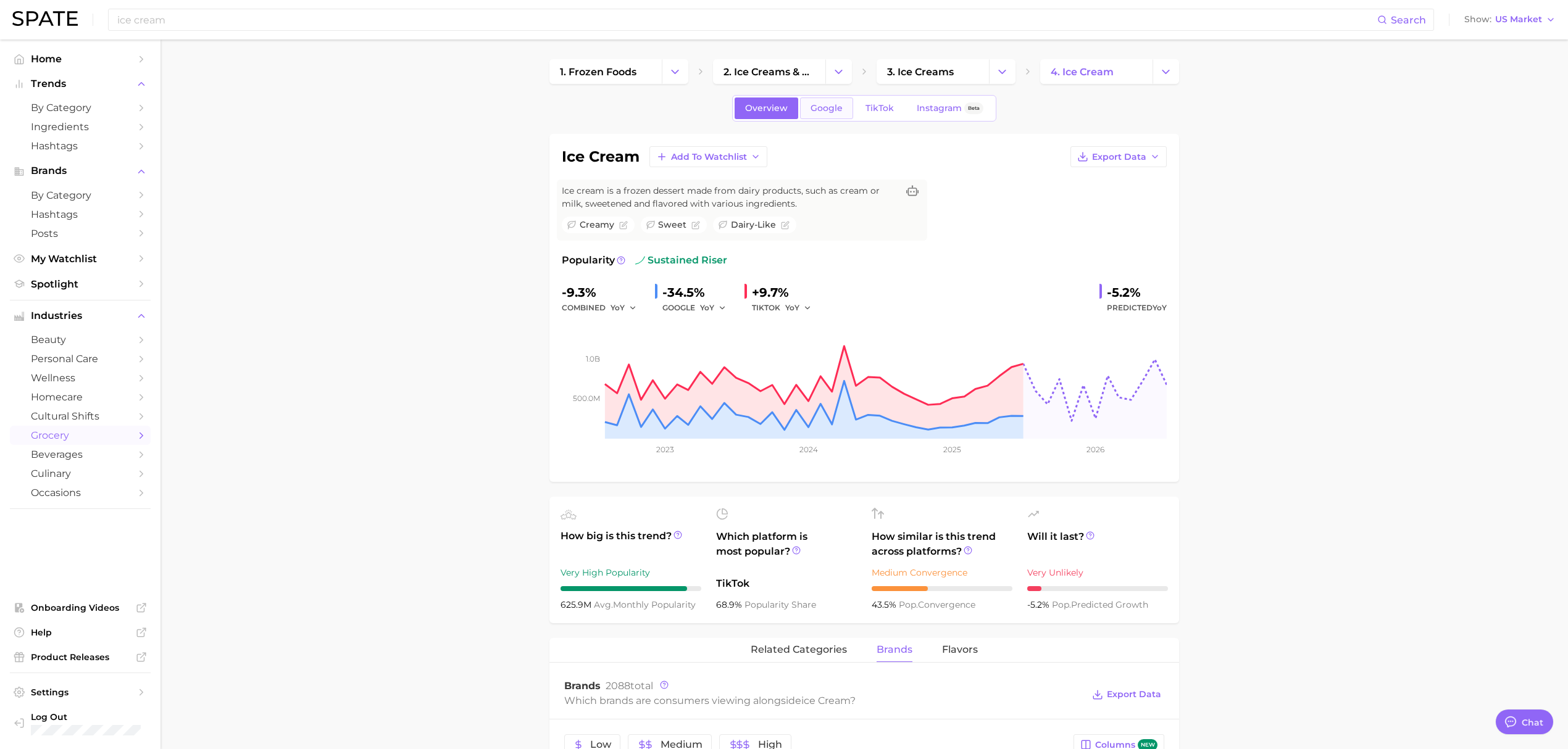
click at [830, 111] on span "Google" at bounding box center [827, 107] width 32 height 10
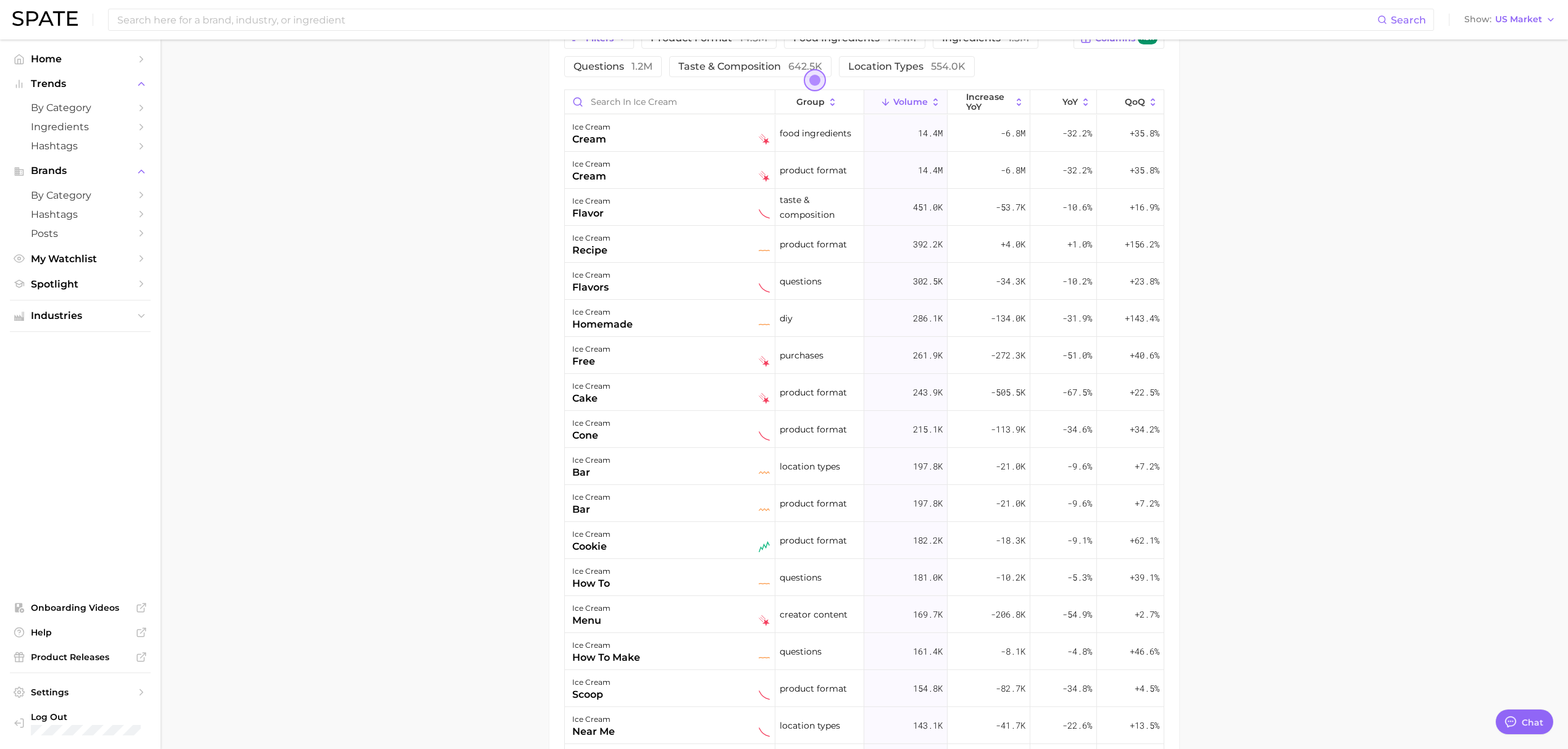
scroll to position [356, 0]
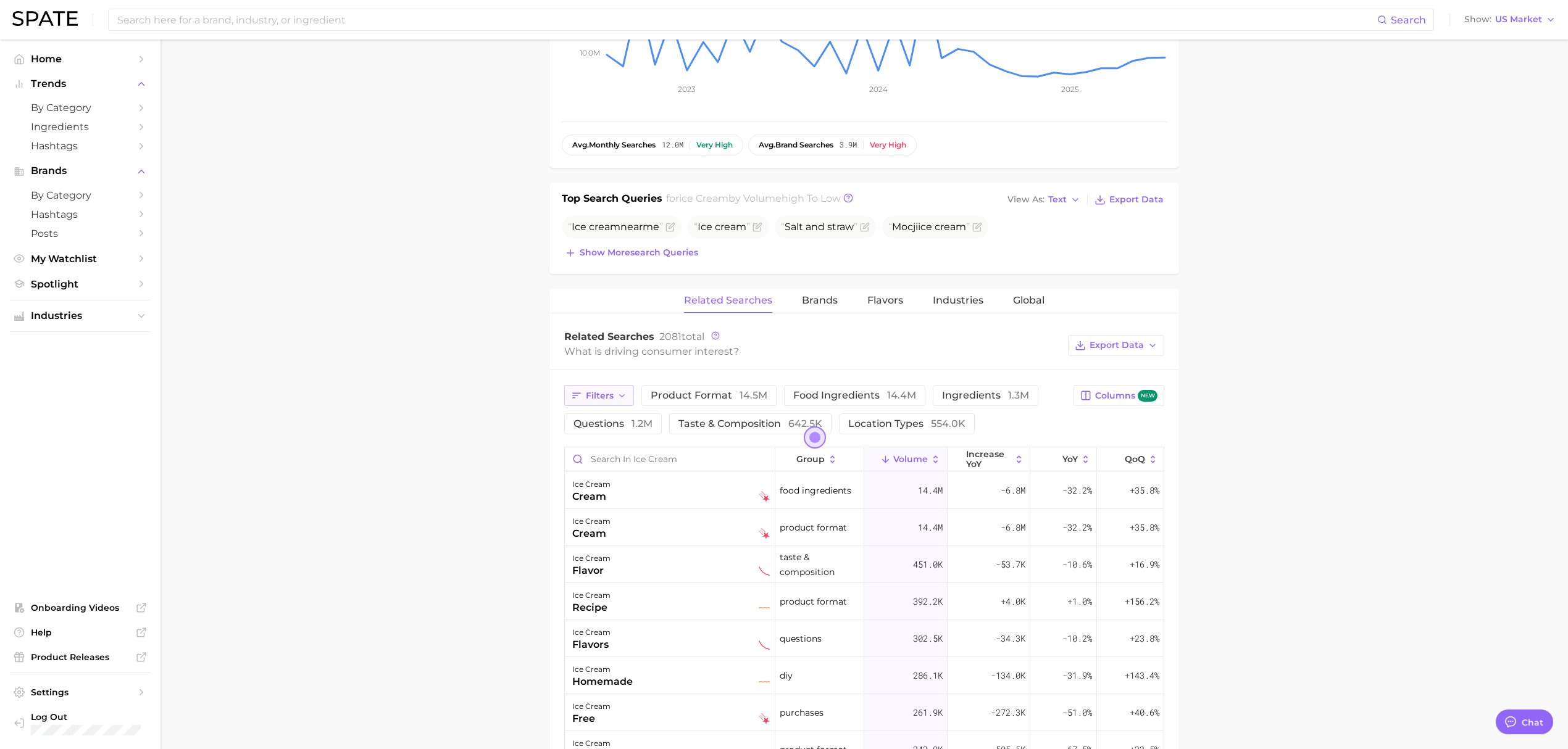
click at [625, 387] on button "Filters" at bounding box center [599, 395] width 70 height 21
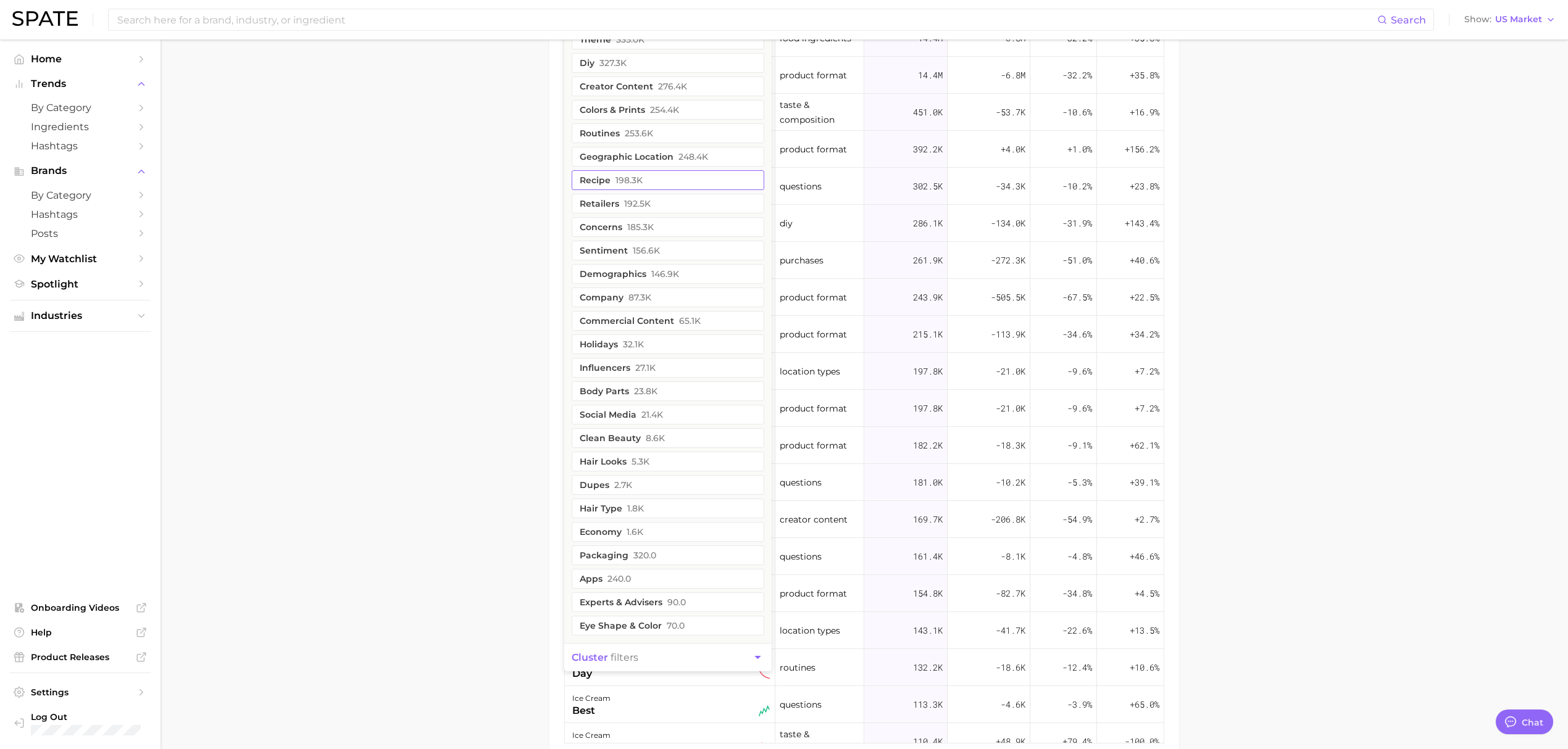
scroll to position [882, 0]
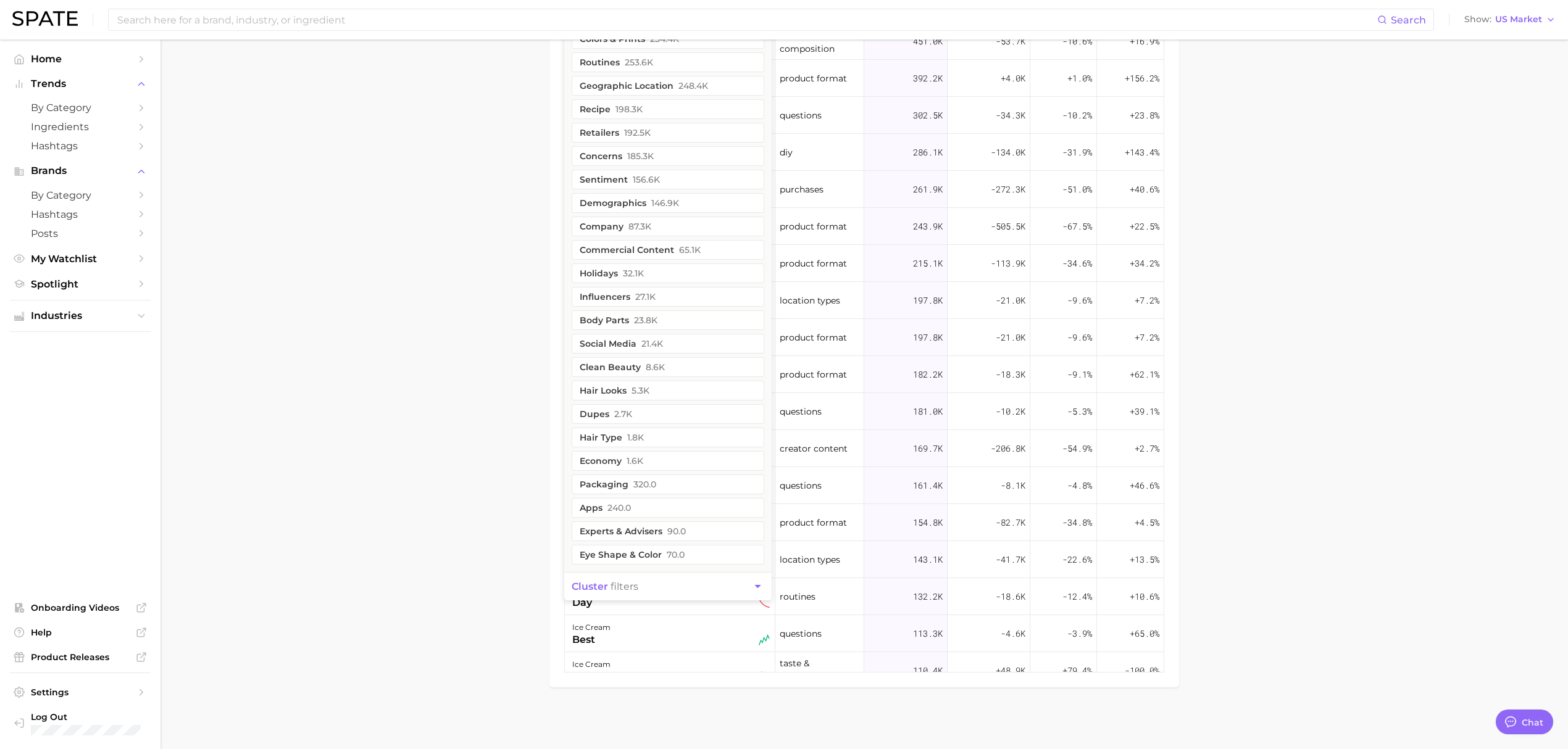
click at [758, 583] on icon "button" at bounding box center [758, 586] width 13 height 13
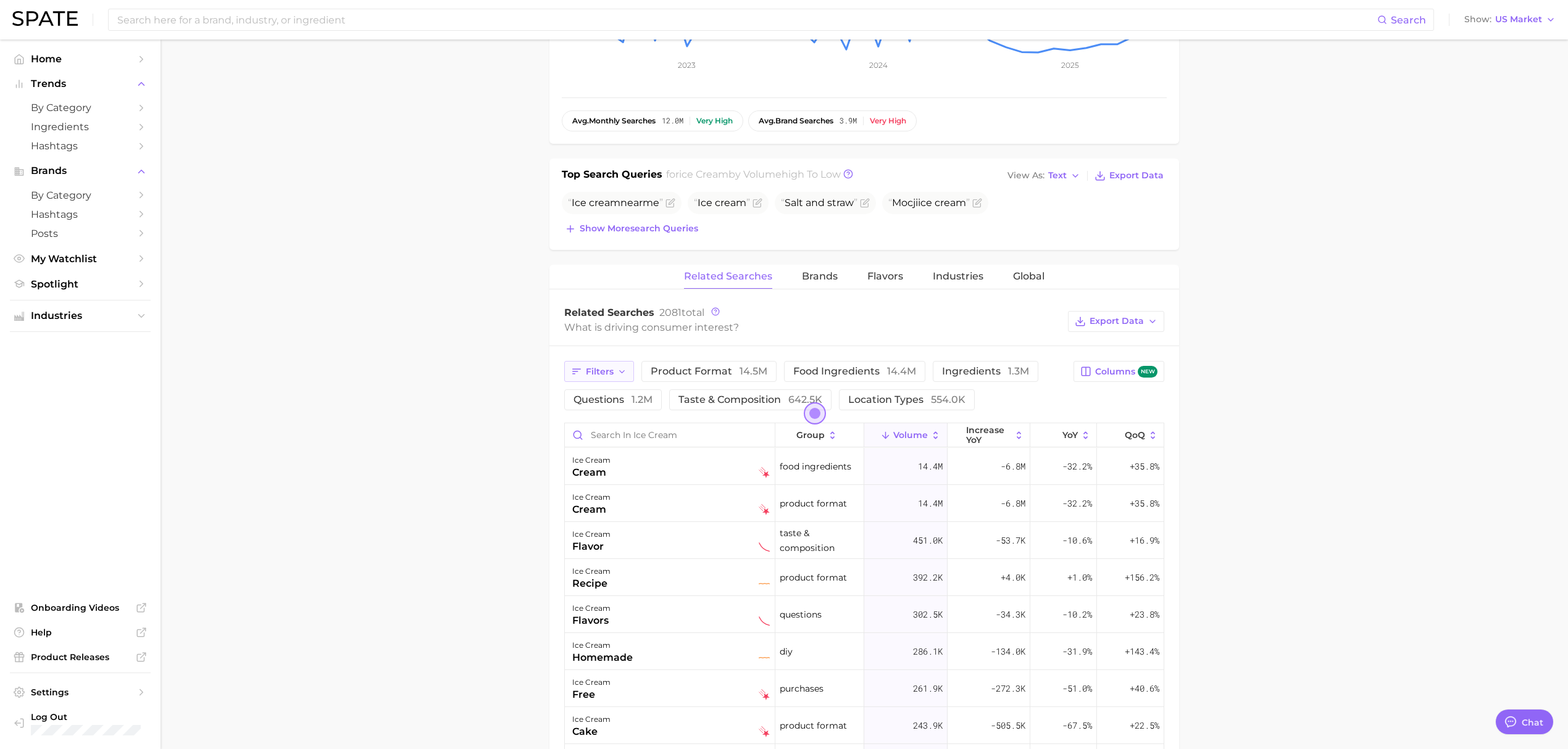
click at [623, 377] on icon "button" at bounding box center [622, 372] width 10 height 10
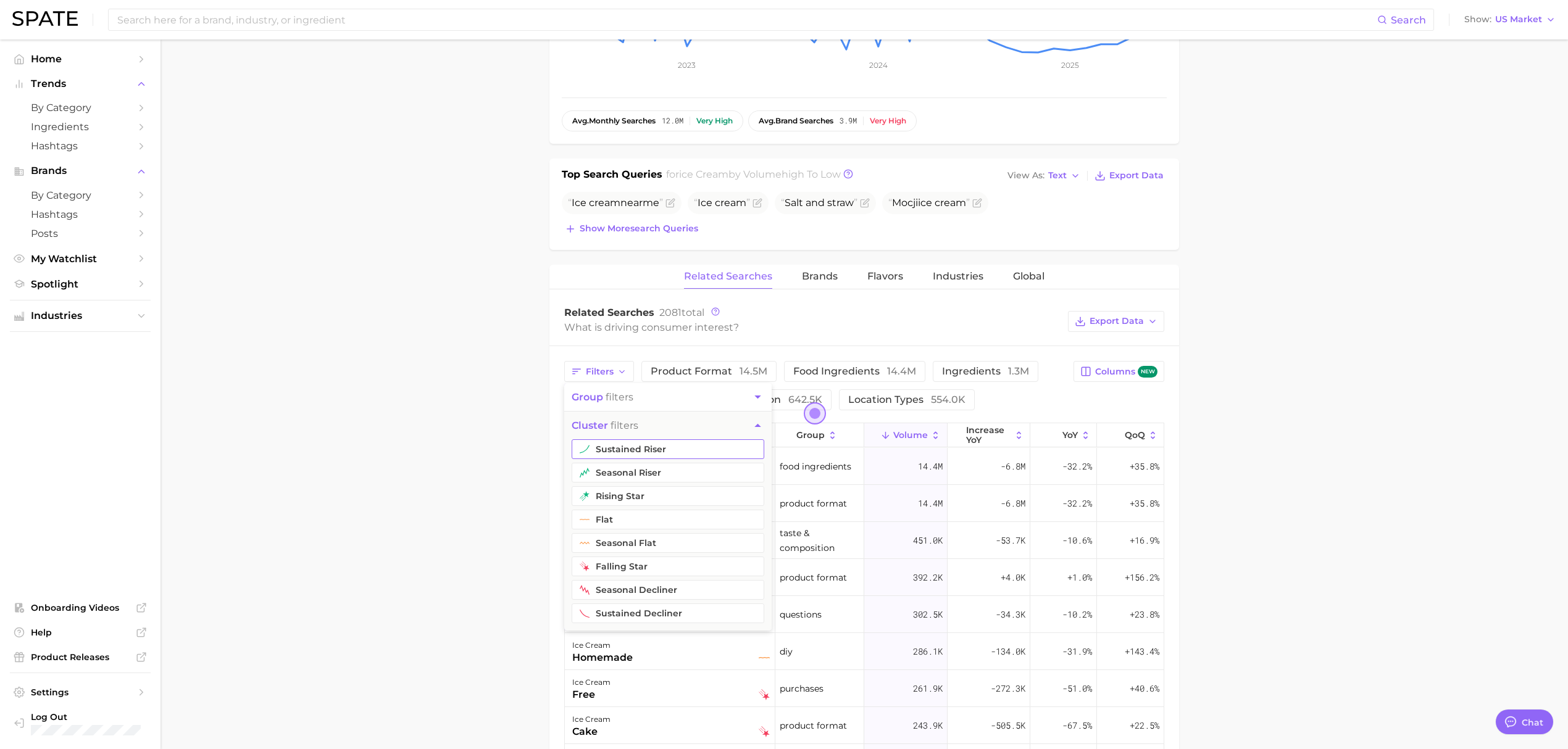
click at [646, 451] on button "sustained riser" at bounding box center [668, 449] width 193 height 20
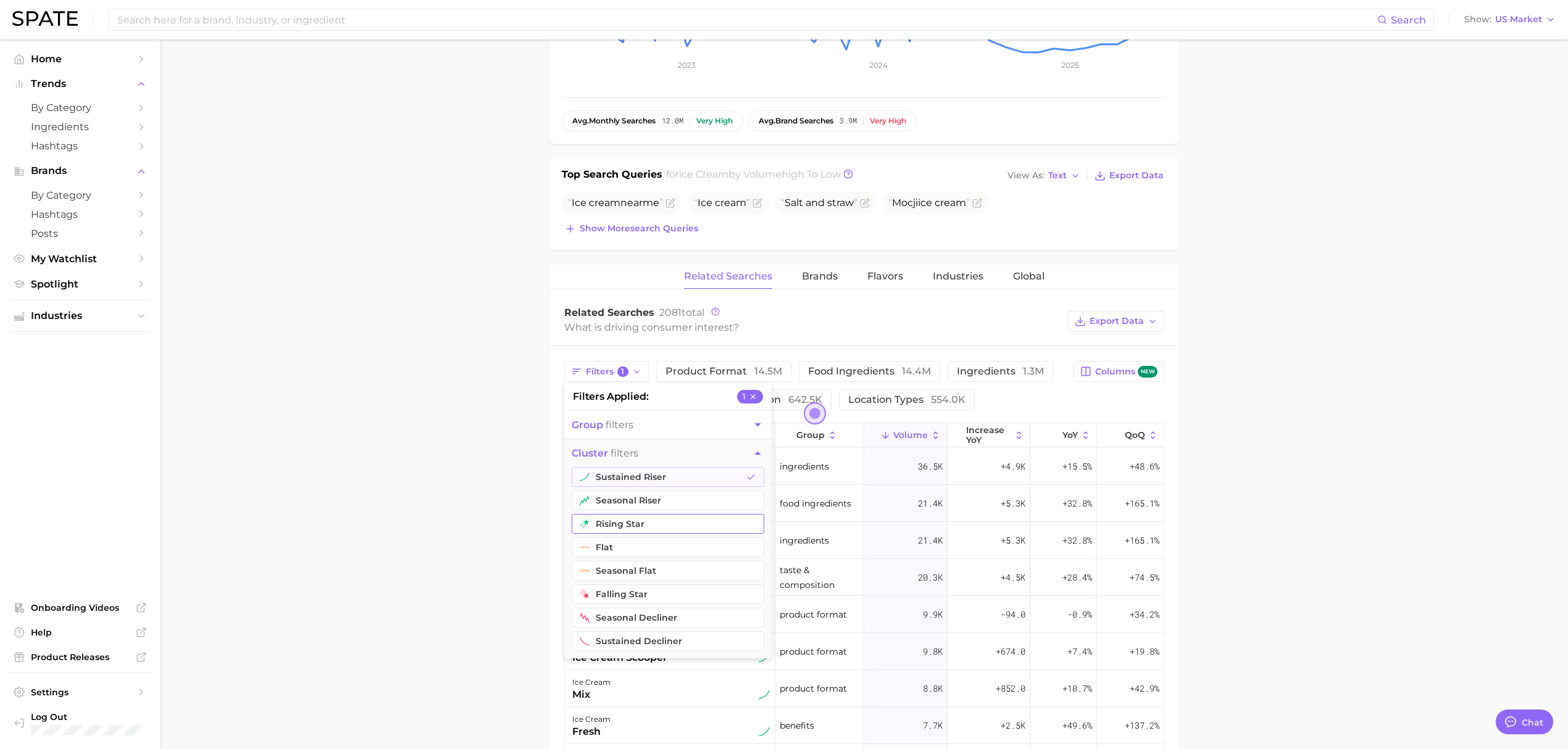
click at [652, 529] on button "rising star" at bounding box center [668, 524] width 193 height 20
click at [644, 504] on button "seasonal riser" at bounding box center [668, 500] width 193 height 20
click at [463, 484] on main "1. frozen foods 2. ice creams & sorbets 3. ice creams 4. ice cream Overview Goo…" at bounding box center [864, 453] width 1408 height 1589
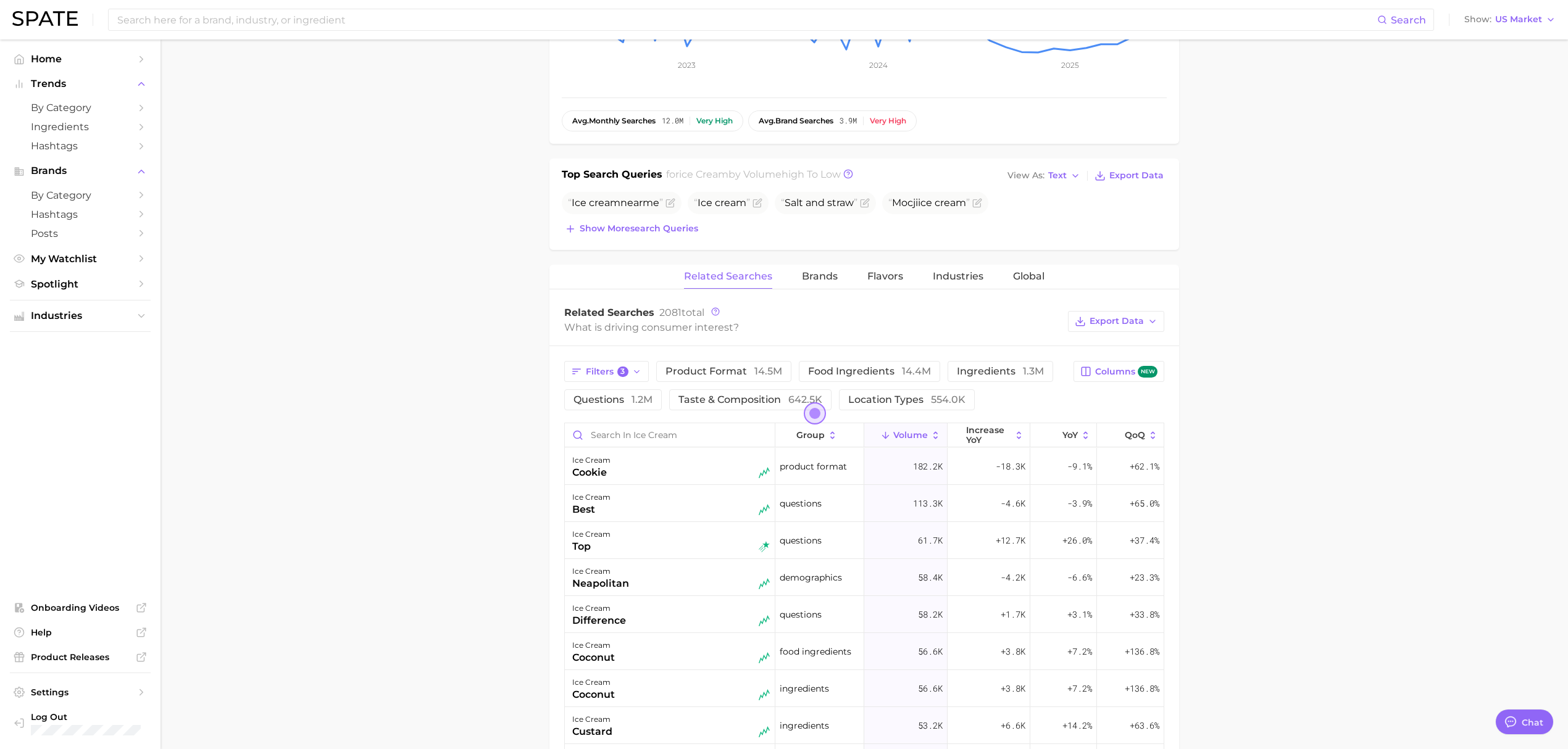
click at [362, 354] on main "1. frozen foods 2. ice creams & sorbets 3. ice creams 4. ice cream Overview Goo…" at bounding box center [864, 453] width 1408 height 1589
